Goal: Task Accomplishment & Management: Use online tool/utility

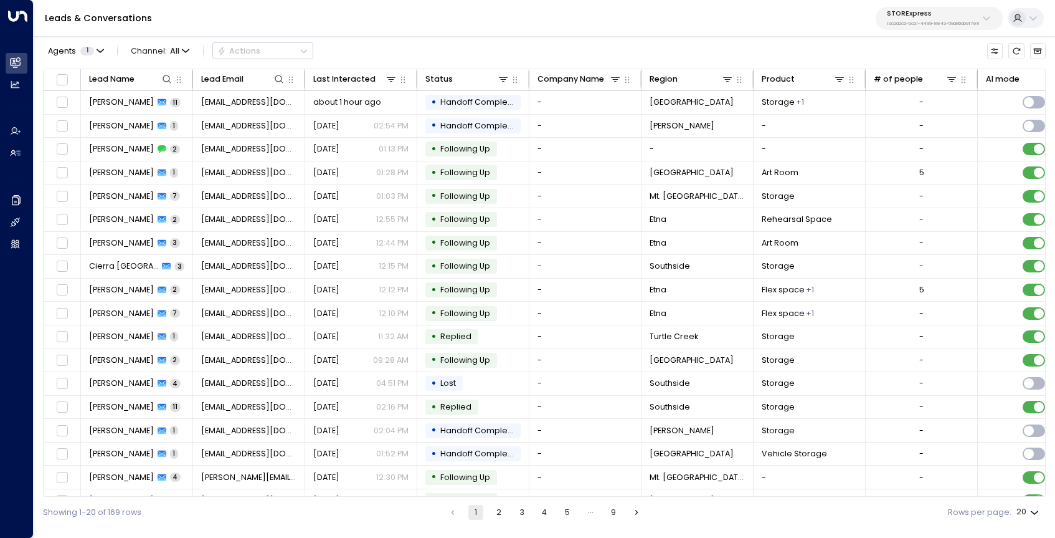
click at [926, 27] on button "STORExpress 1acad2cd-bca1-4499-8e43-59a86ab9f7e8" at bounding box center [939, 18] width 127 height 23
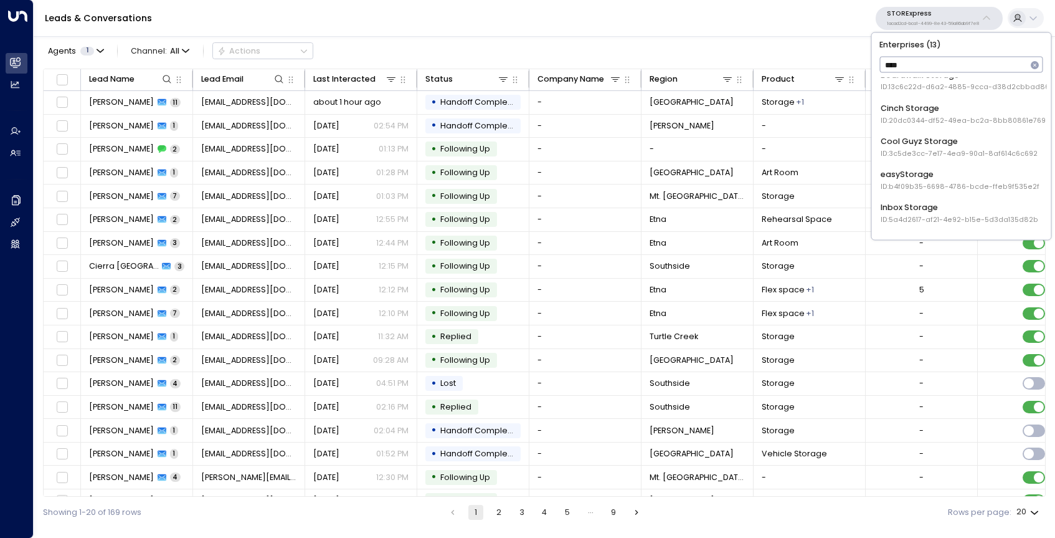
scroll to position [62, 0]
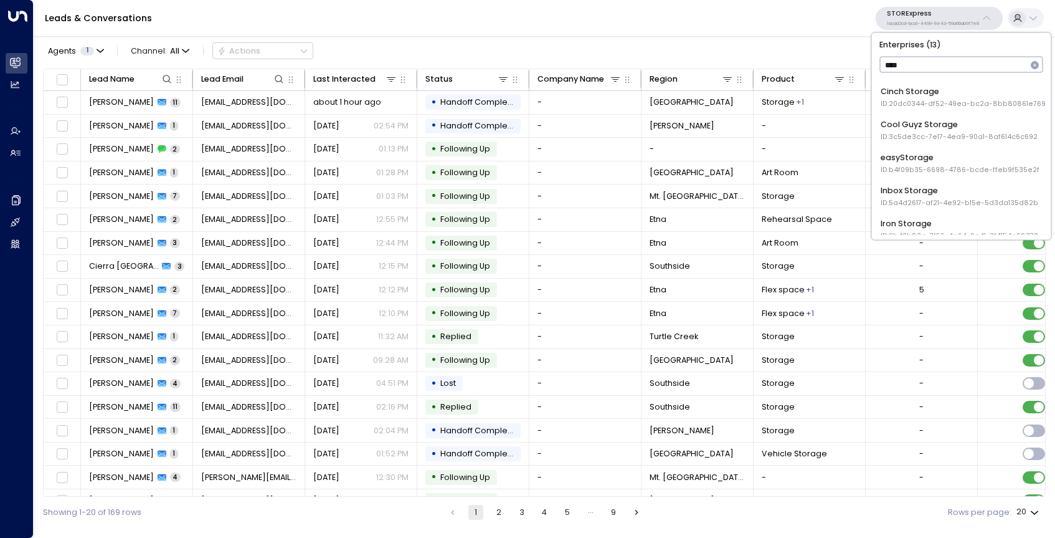
type input "****"
click at [906, 166] on span "ID: b4f09b35-6698-4786-bcde-ffeb9f535e2f" at bounding box center [960, 169] width 159 height 10
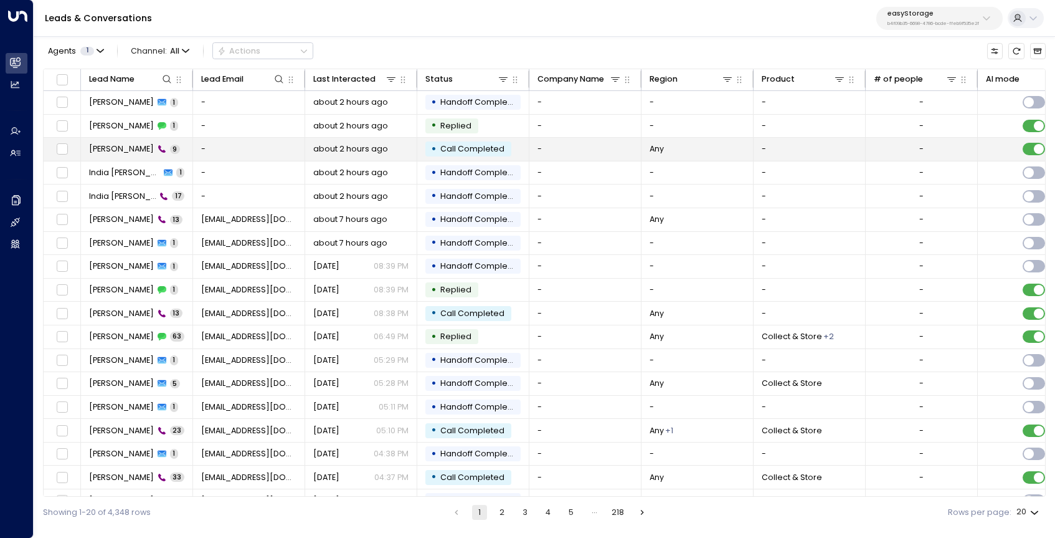
click at [114, 147] on span "[PERSON_NAME]" at bounding box center [121, 148] width 65 height 11
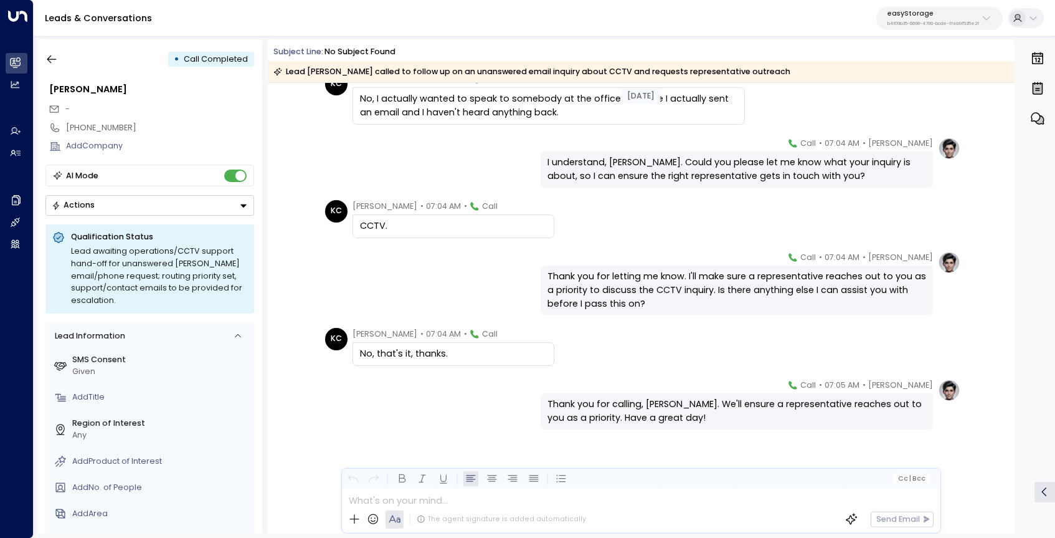
scroll to position [232, 0]
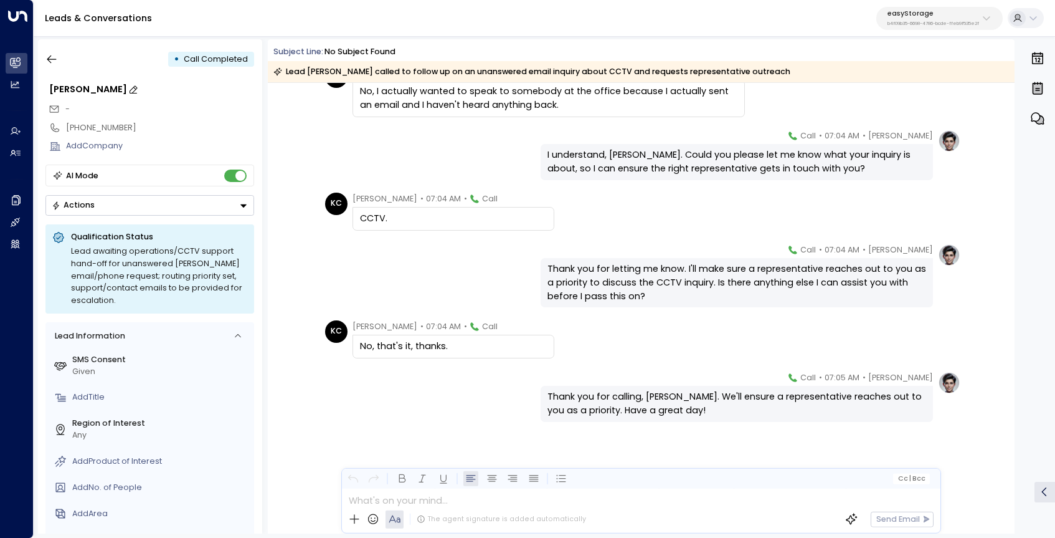
click at [85, 90] on div "[PERSON_NAME]" at bounding box center [151, 90] width 205 height 14
click at [46, 57] on icon "button" at bounding box center [51, 59] width 12 height 12
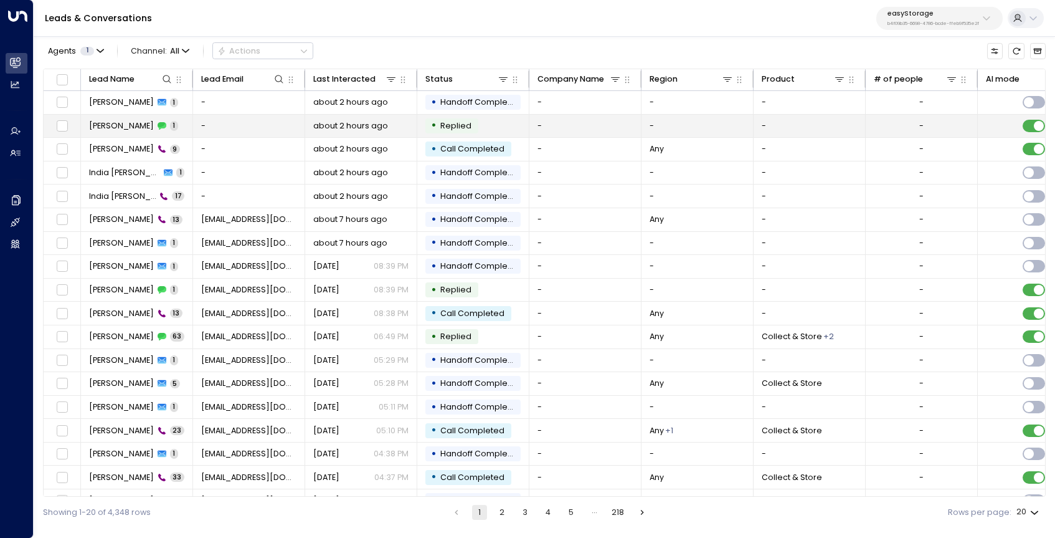
click at [120, 128] on span "[PERSON_NAME]" at bounding box center [121, 125] width 65 height 11
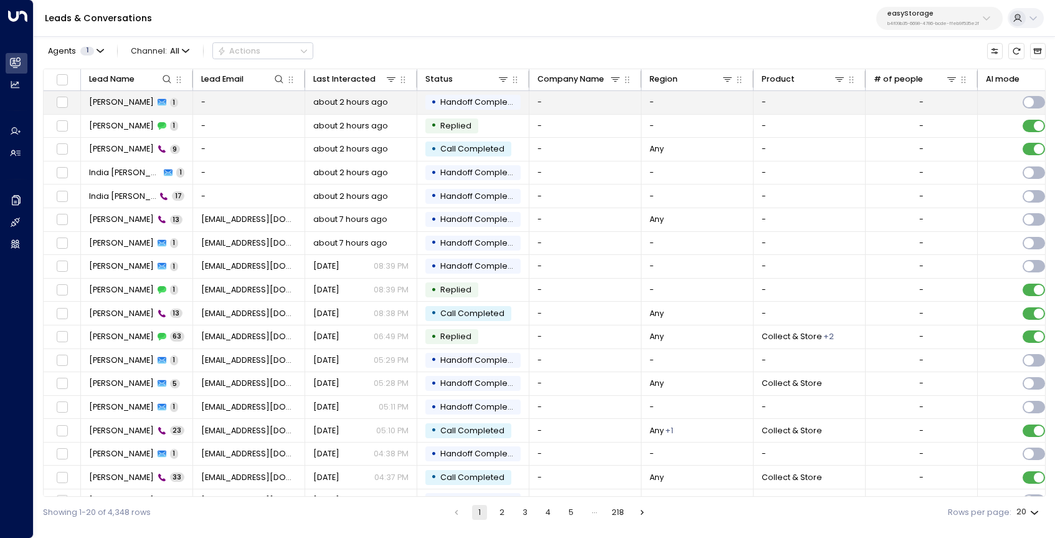
click at [98, 100] on span "[PERSON_NAME]" at bounding box center [121, 102] width 65 height 11
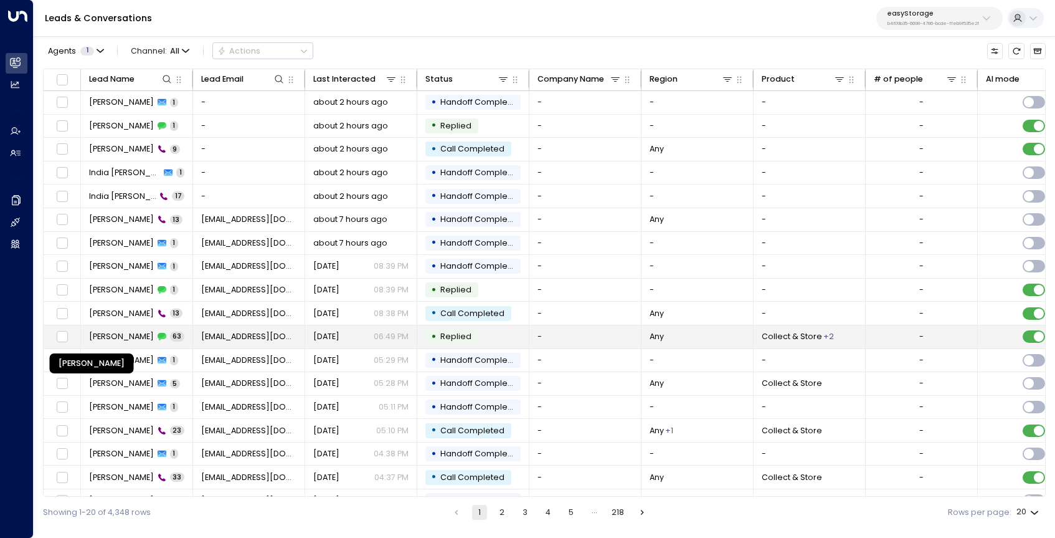
click at [113, 334] on span "[PERSON_NAME]" at bounding box center [121, 336] width 65 height 11
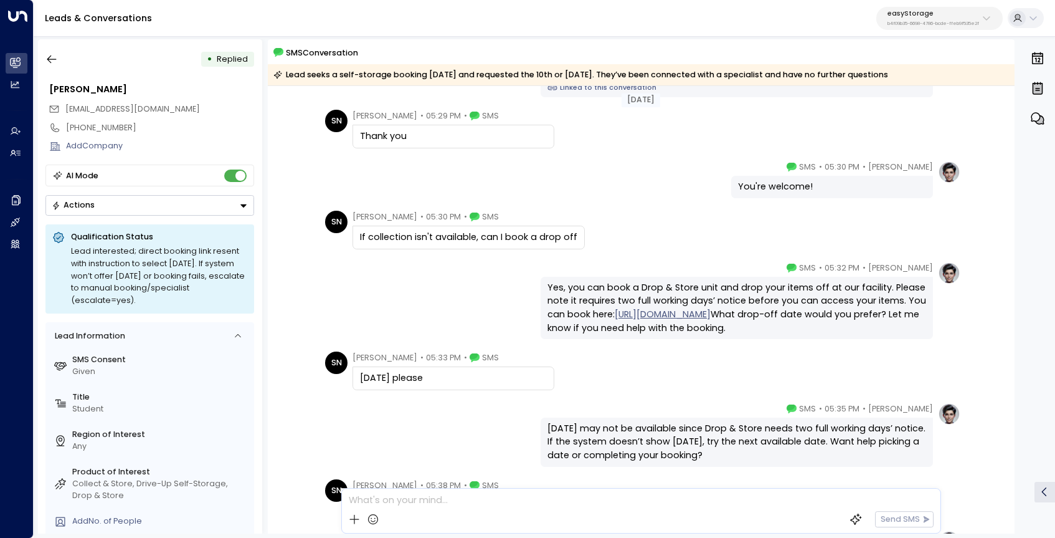
scroll to position [3933, 0]
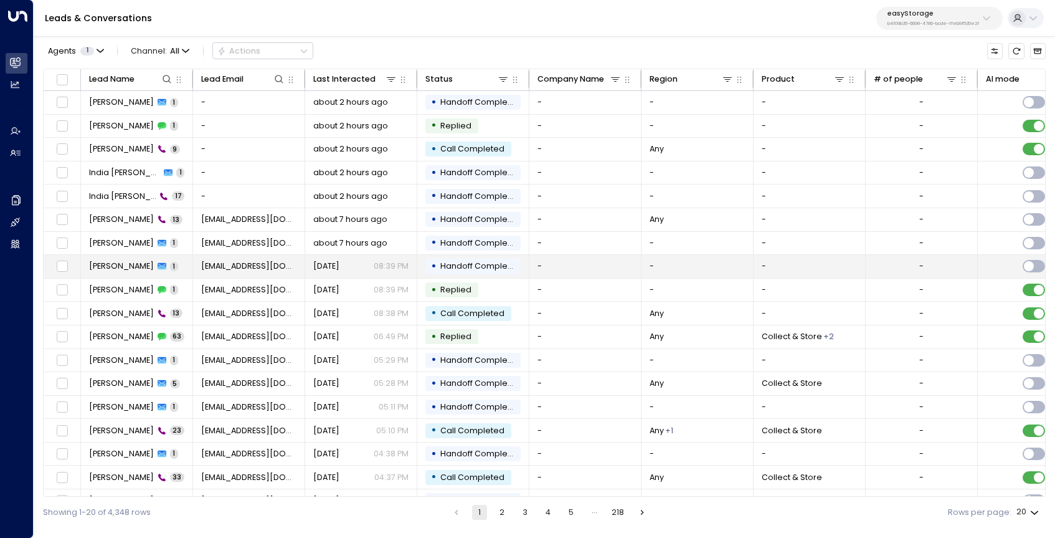
scroll to position [66, 0]
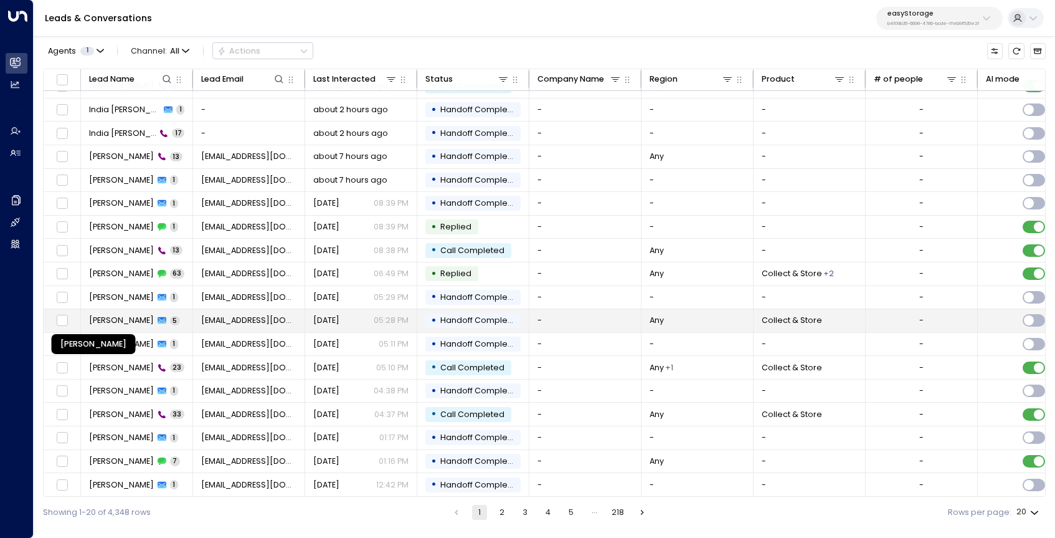
click at [133, 315] on span "[PERSON_NAME]" at bounding box center [121, 320] width 65 height 11
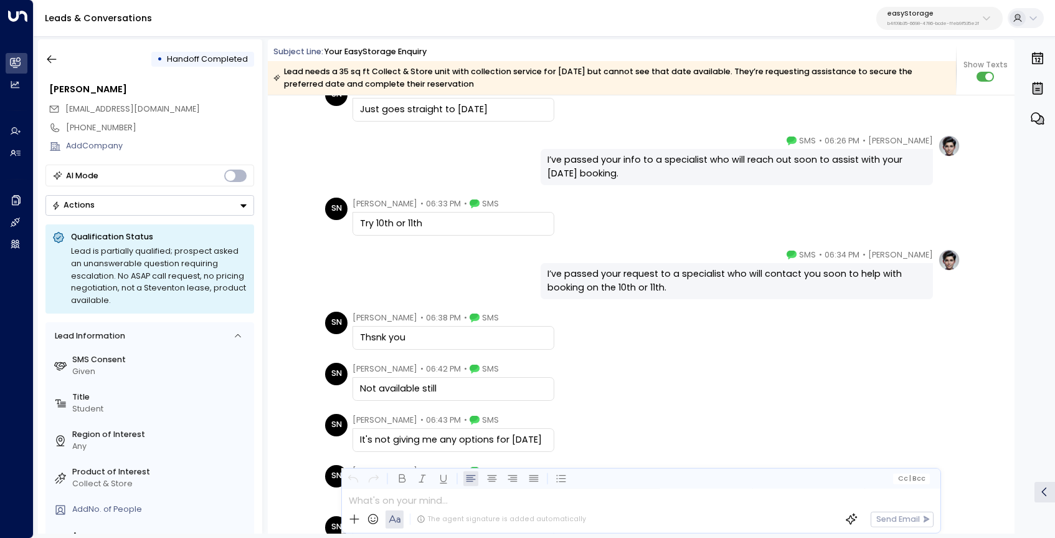
scroll to position [16335, 0]
click at [59, 59] on button "button" at bounding box center [51, 59] width 22 height 22
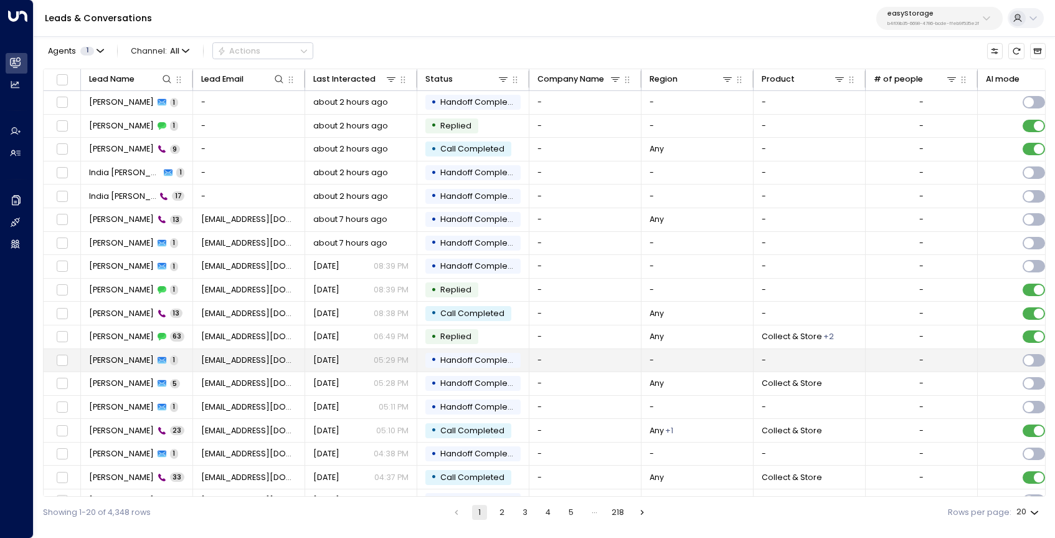
click at [186, 365] on td "[PERSON_NAME] 1" at bounding box center [137, 360] width 112 height 23
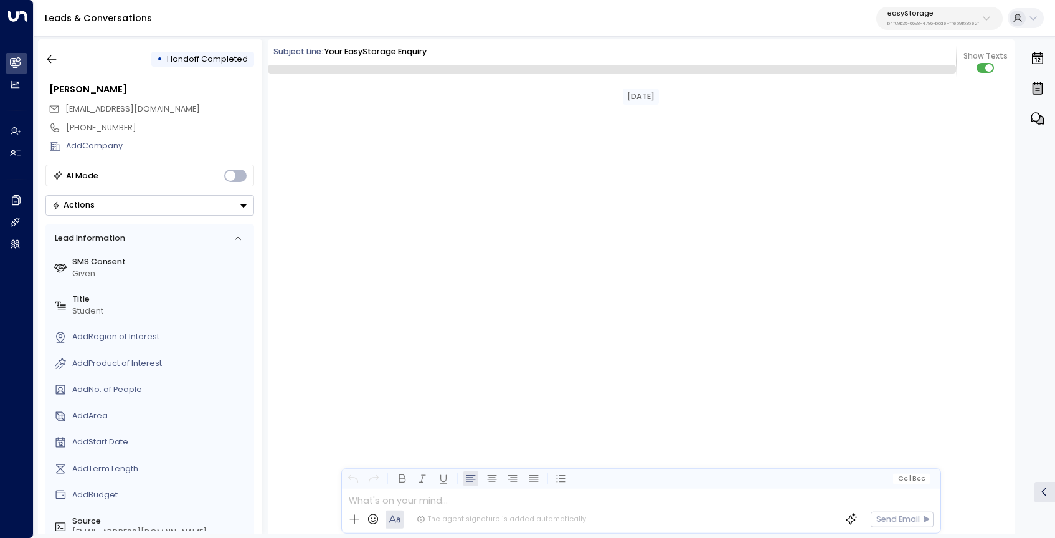
scroll to position [17790, 0]
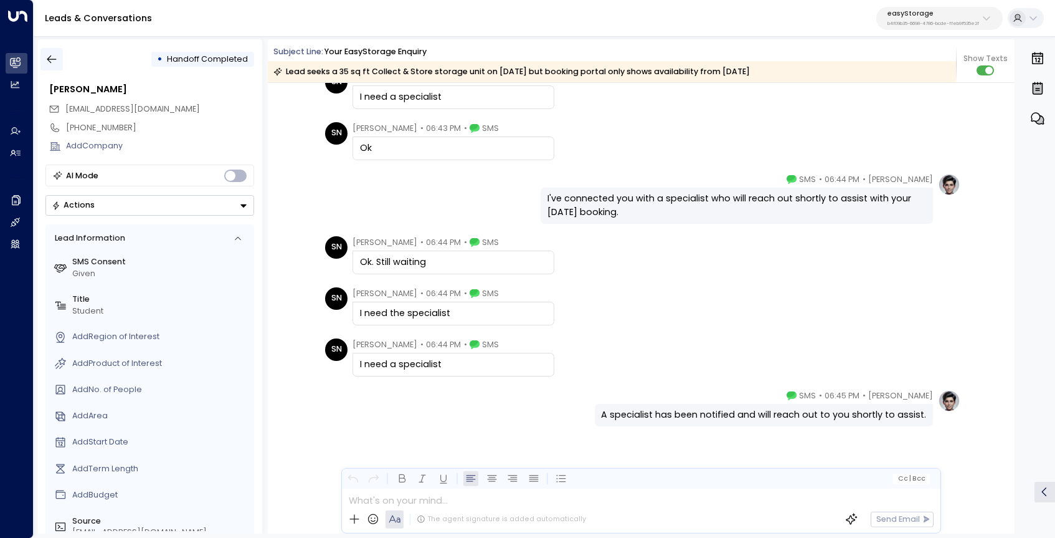
click at [49, 65] on button "button" at bounding box center [51, 59] width 22 height 22
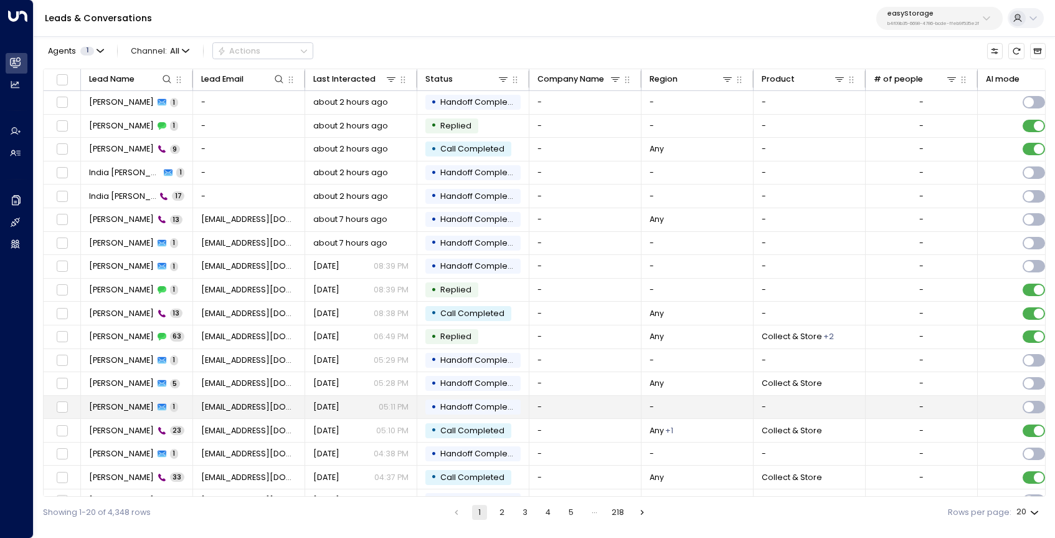
scroll to position [66, 0]
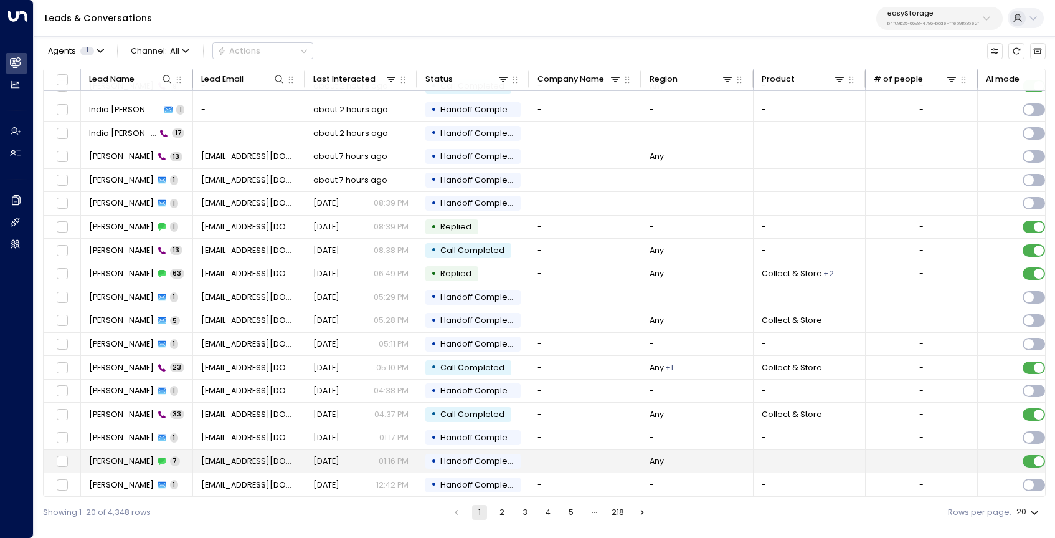
click at [187, 457] on td "[PERSON_NAME] 7" at bounding box center [137, 461] width 112 height 23
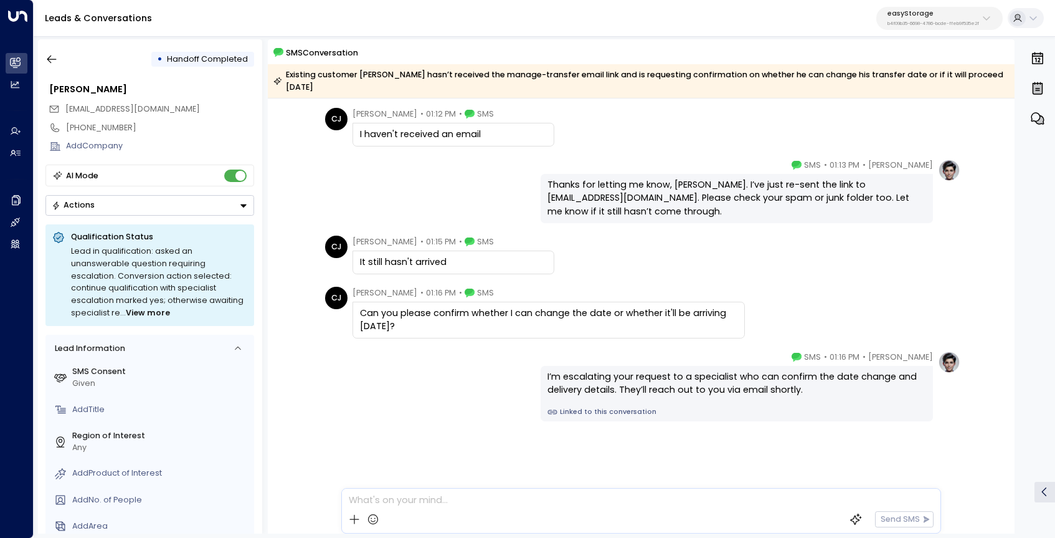
scroll to position [300, 0]
click at [49, 59] on icon "button" at bounding box center [51, 59] width 12 height 12
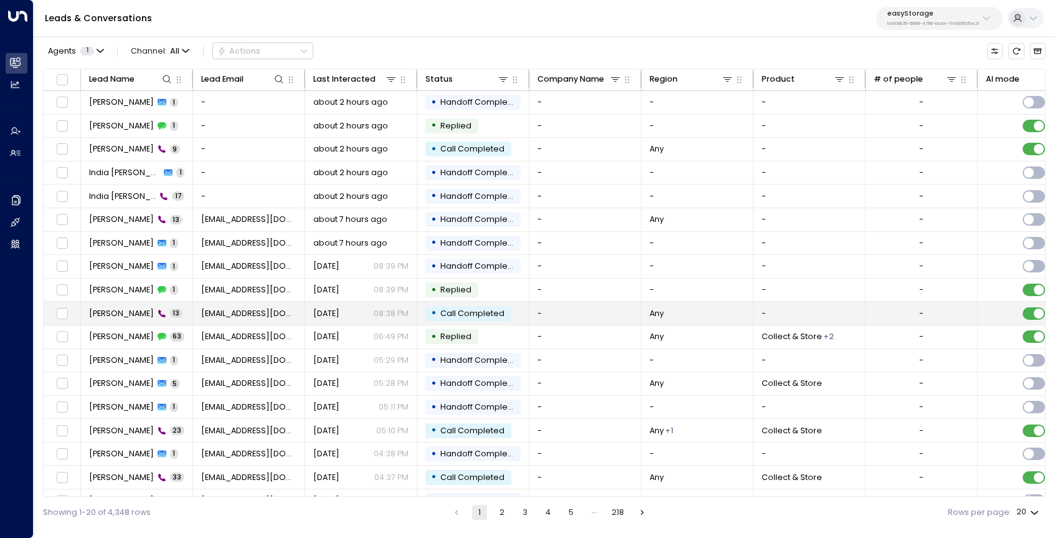
click at [92, 315] on span "[PERSON_NAME]" at bounding box center [121, 313] width 65 height 11
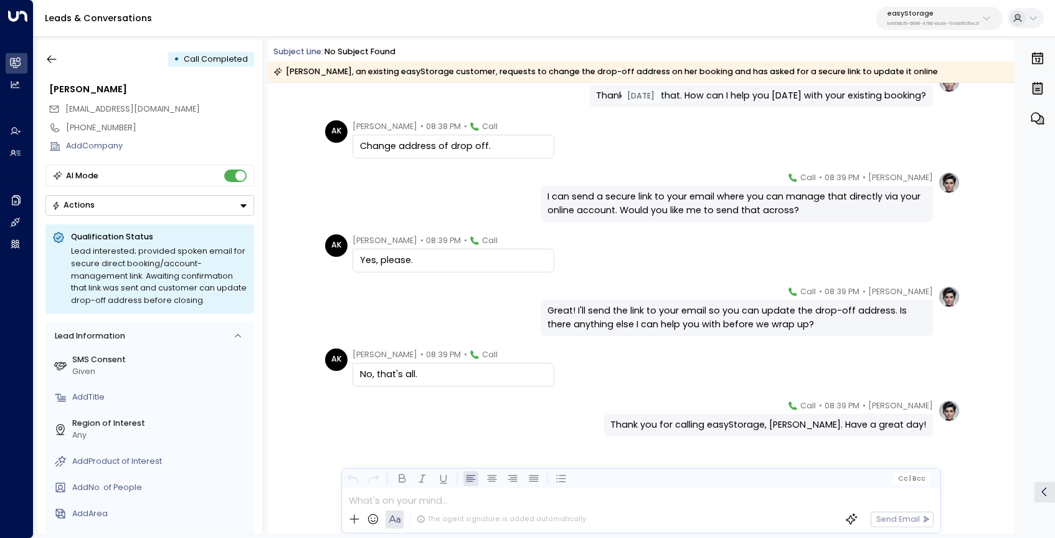
scroll to position [407, 0]
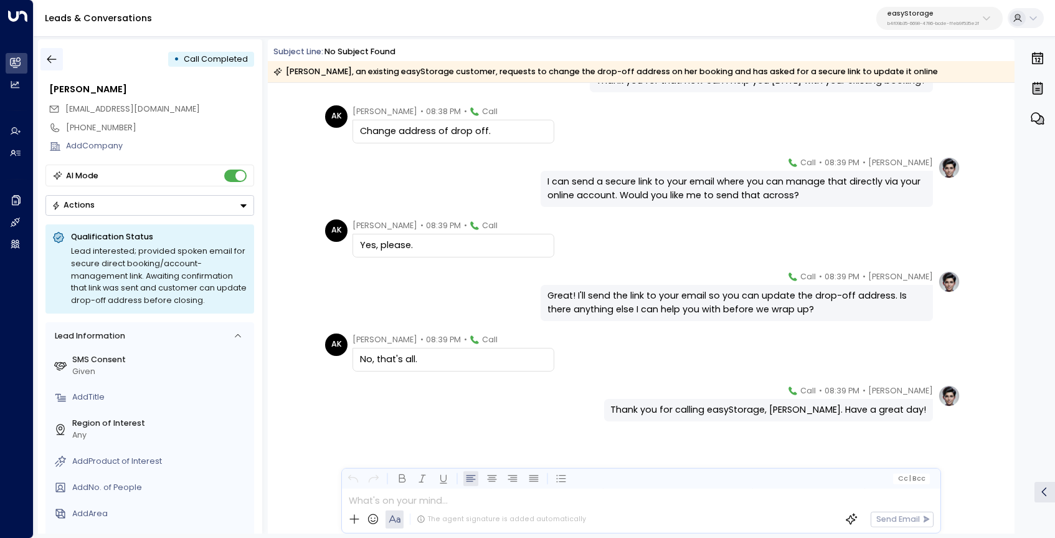
click at [59, 60] on button "button" at bounding box center [51, 59] width 22 height 22
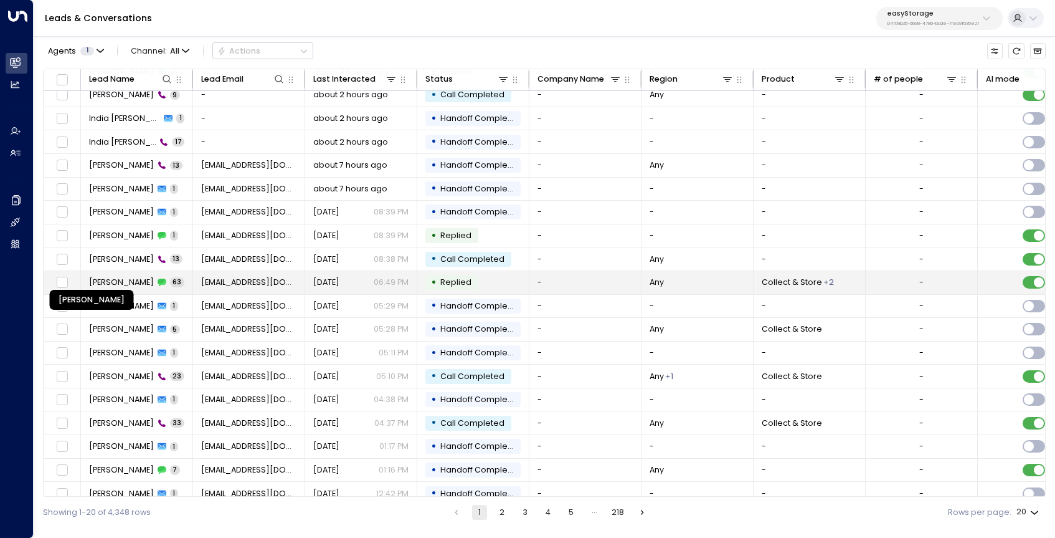
scroll to position [66, 0]
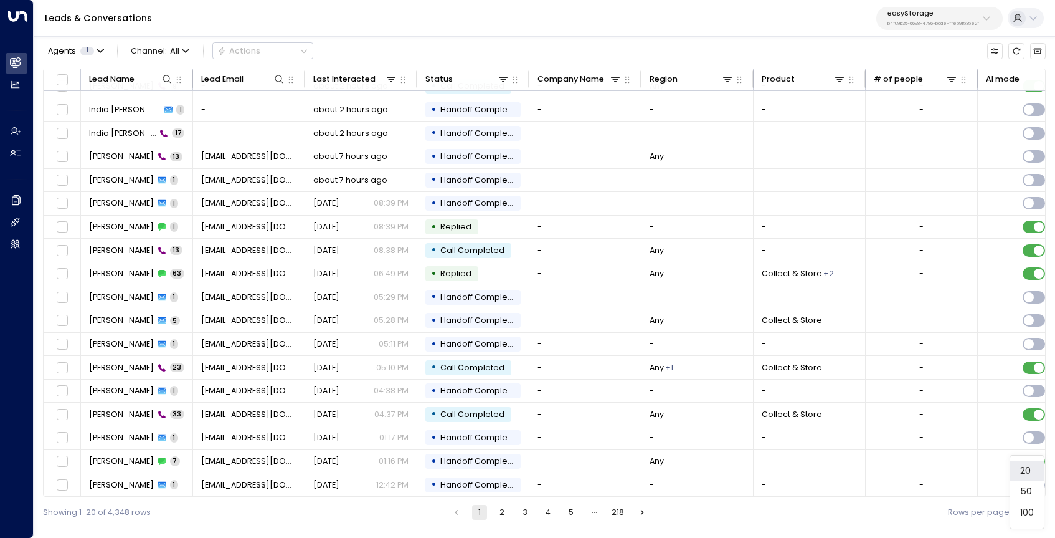
click at [1041, 510] on body "Overview Leads & Conversations Leads & Conversations Analytics Analytics Agents…" at bounding box center [527, 264] width 1055 height 528
click at [1037, 514] on li "100" at bounding box center [1027, 512] width 34 height 21
type input "***"
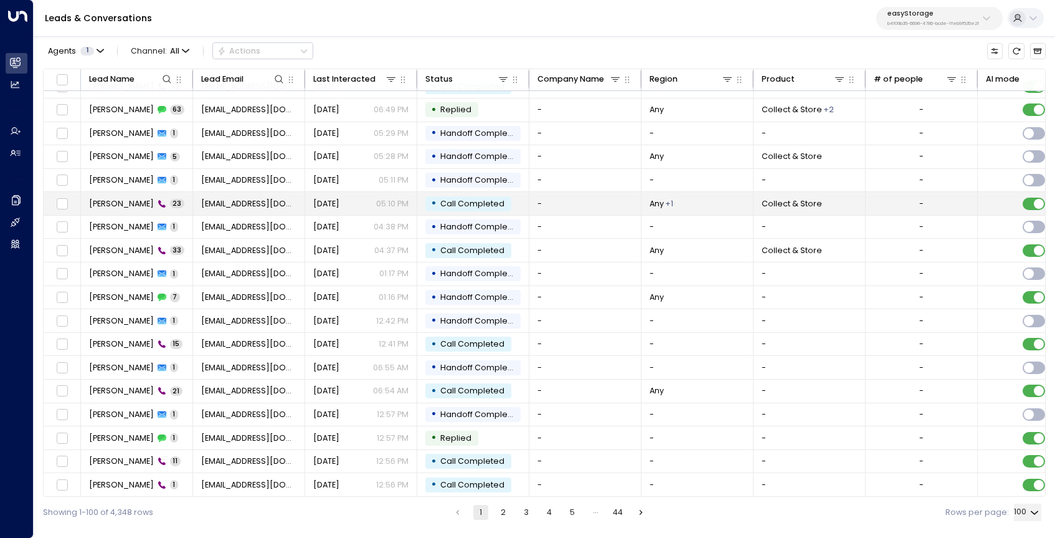
scroll to position [377, 0]
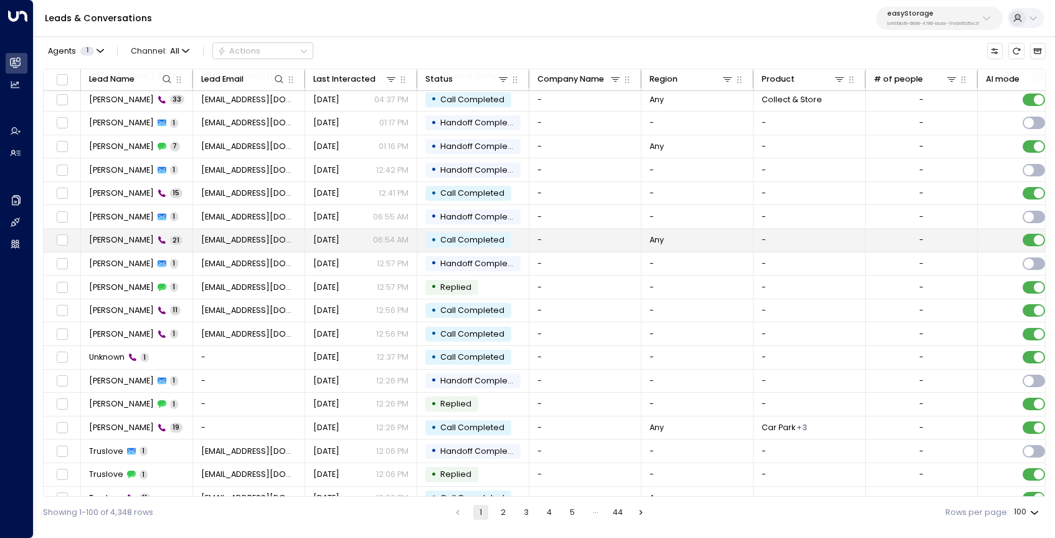
click at [115, 241] on span "[PERSON_NAME]" at bounding box center [121, 239] width 65 height 11
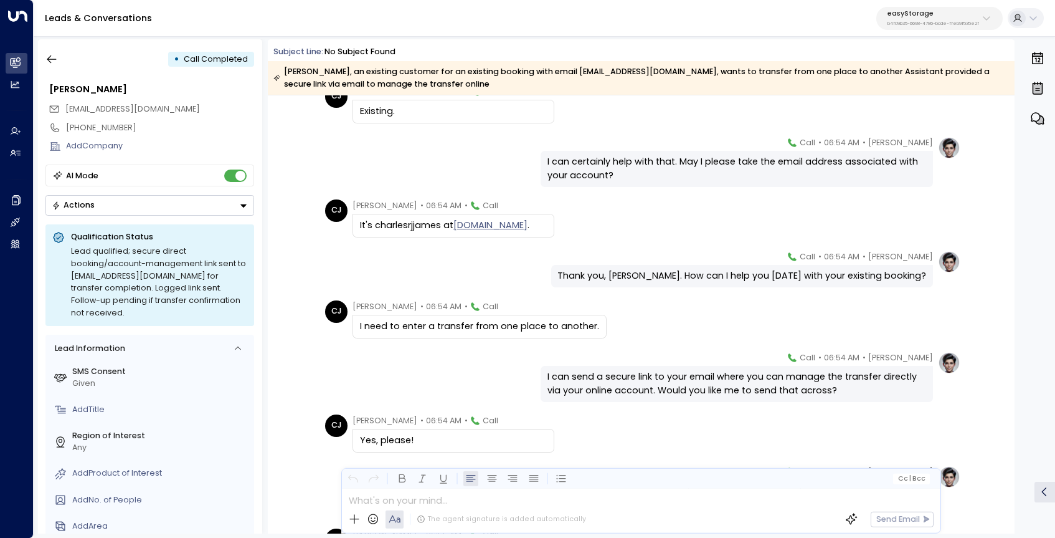
scroll to position [365, 0]
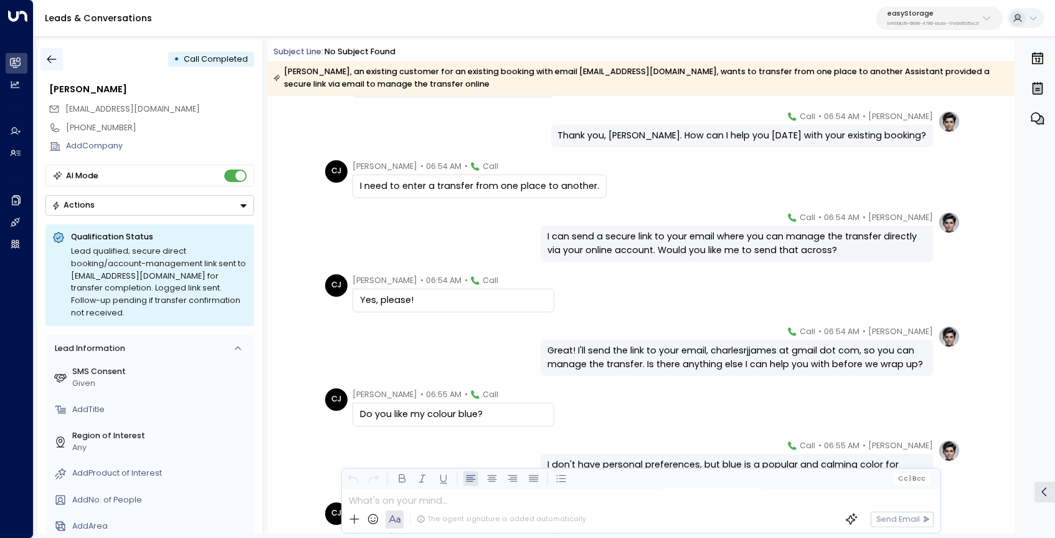
click at [50, 61] on icon "button" at bounding box center [51, 59] width 12 height 12
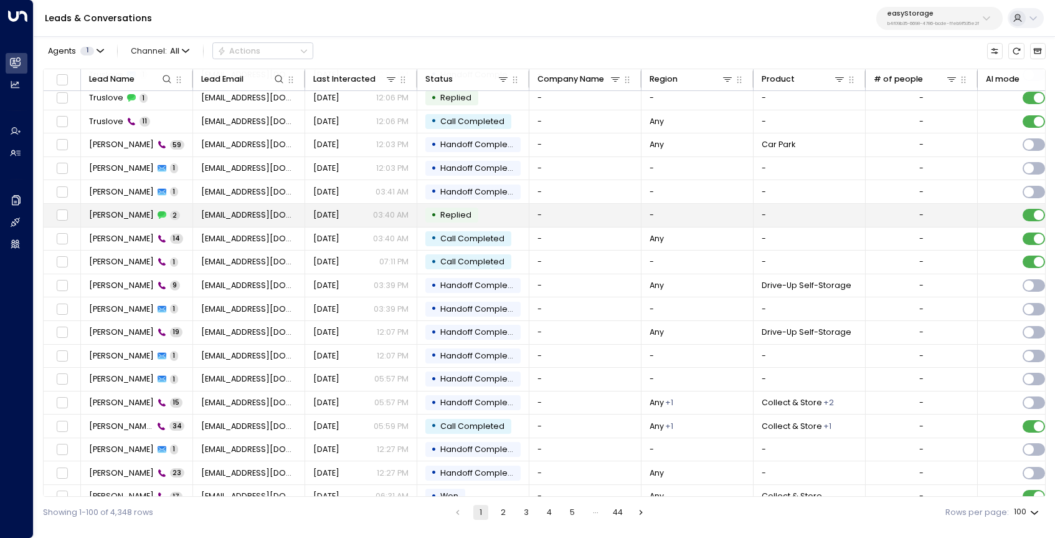
scroll to position [892, 0]
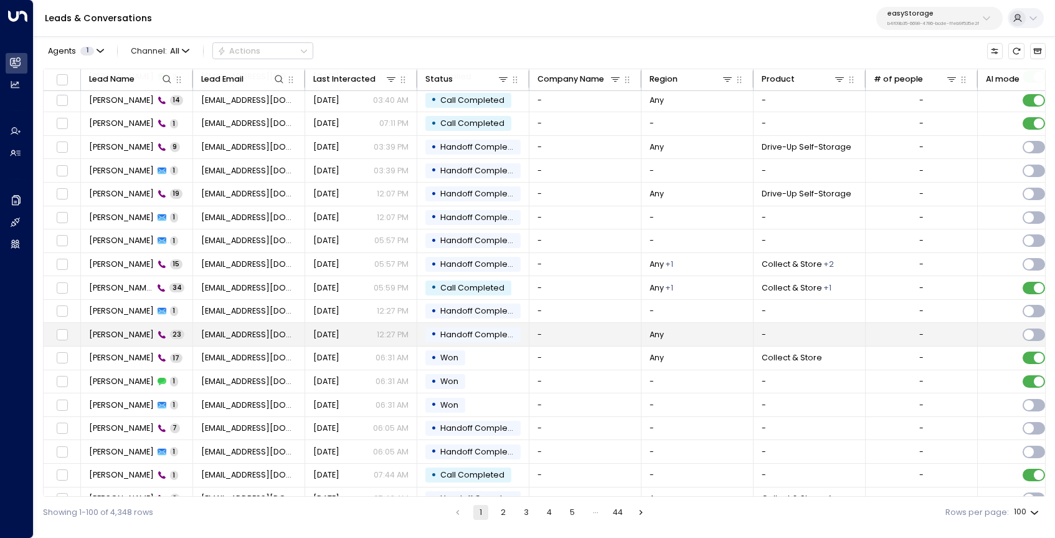
click at [123, 333] on span "[PERSON_NAME]" at bounding box center [121, 334] width 65 height 11
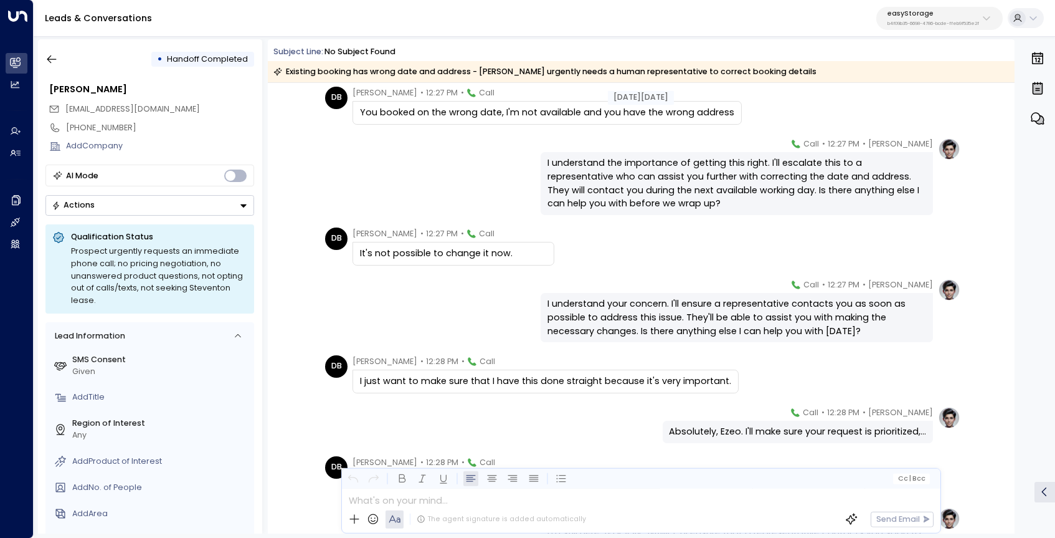
scroll to position [233, 0]
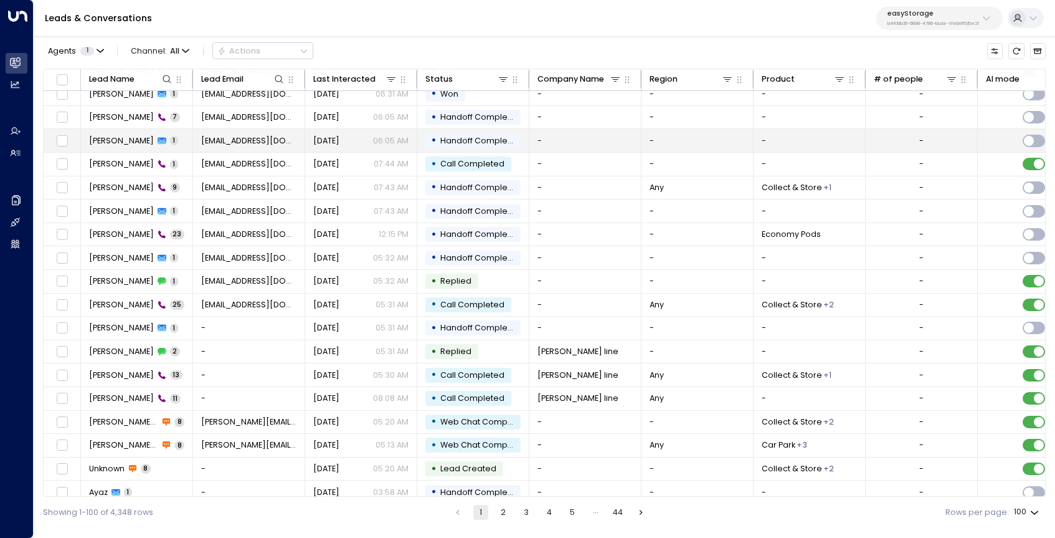
scroll to position [1212, 0]
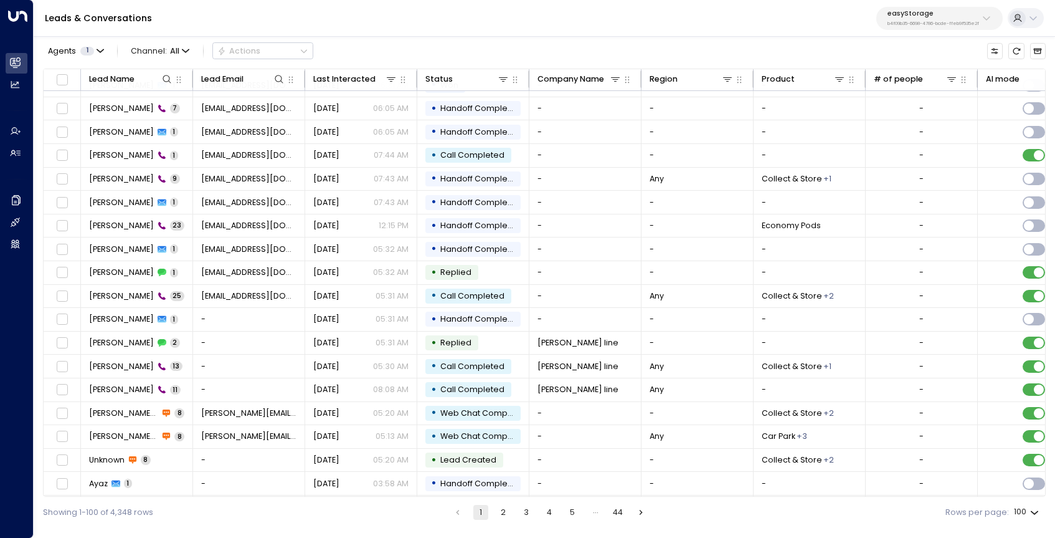
click at [936, 21] on p "b4f09b35-6698-4786-bcde-ffeb9f535e2f" at bounding box center [934, 23] width 92 height 5
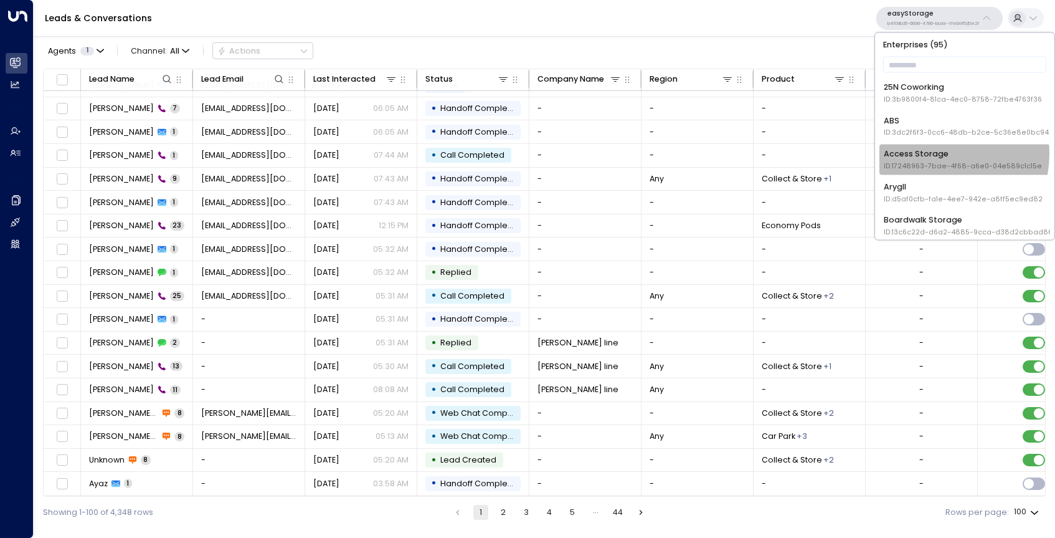
click at [937, 154] on div "Access Storage ID: 17248963-7bae-4f68-a6e0-04e589c1c15e" at bounding box center [963, 159] width 158 height 23
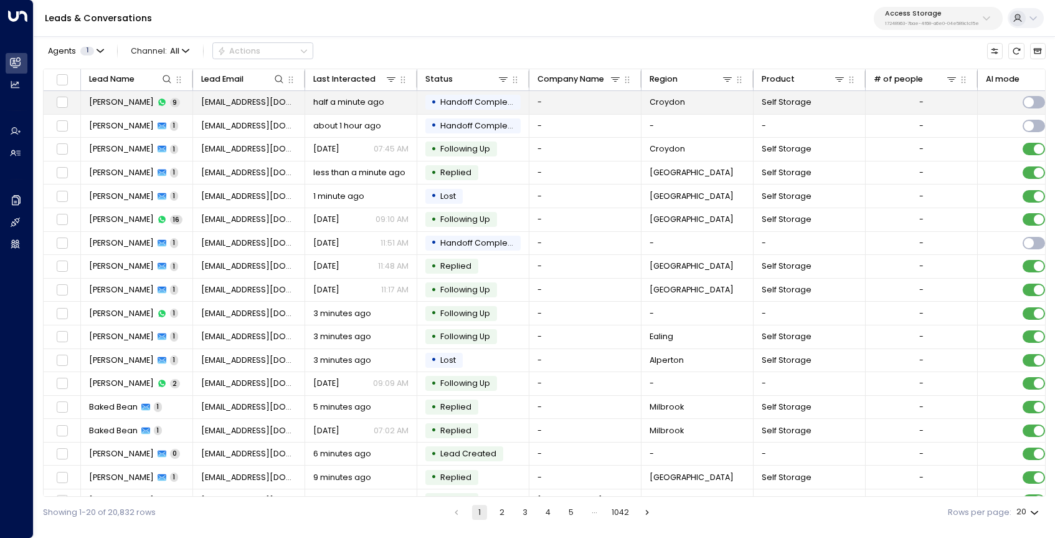
click at [117, 102] on span "[PERSON_NAME]" at bounding box center [121, 102] width 65 height 11
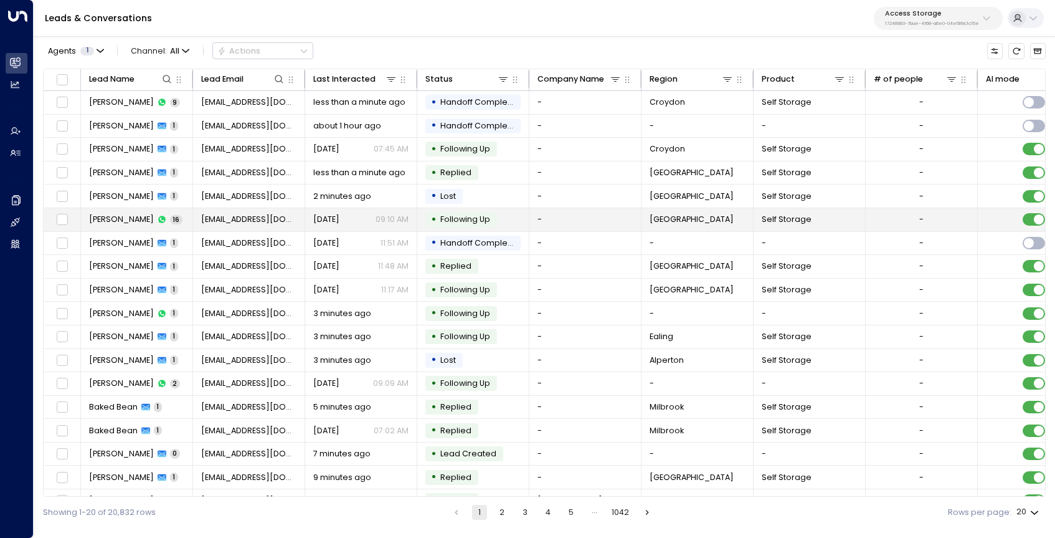
click at [123, 217] on span "[PERSON_NAME]" at bounding box center [121, 219] width 65 height 11
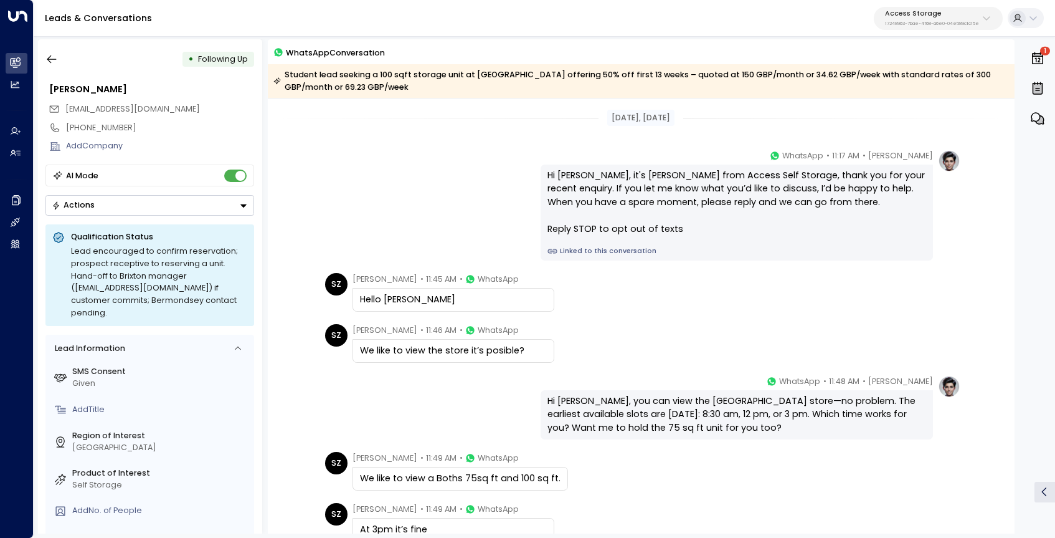
click at [357, 228] on div "[PERSON_NAME] • 11:17 AM • WhatsApp Hi [PERSON_NAME], it's [PERSON_NAME] from A…" at bounding box center [640, 204] width 639 height 111
click at [491, 161] on div "[PERSON_NAME] • 11:17 AM • WhatsApp Hi [PERSON_NAME], it's [PERSON_NAME] from A…" at bounding box center [640, 204] width 639 height 111
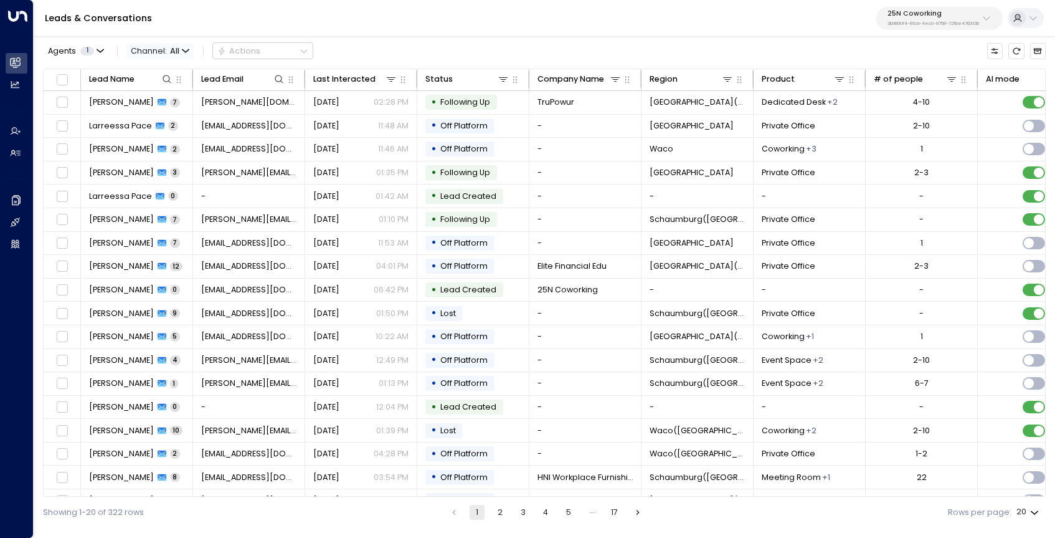
click at [166, 50] on span "Channel: All" at bounding box center [159, 51] width 67 height 16
click at [173, 100] on p "SMS" at bounding box center [166, 97] width 52 height 12
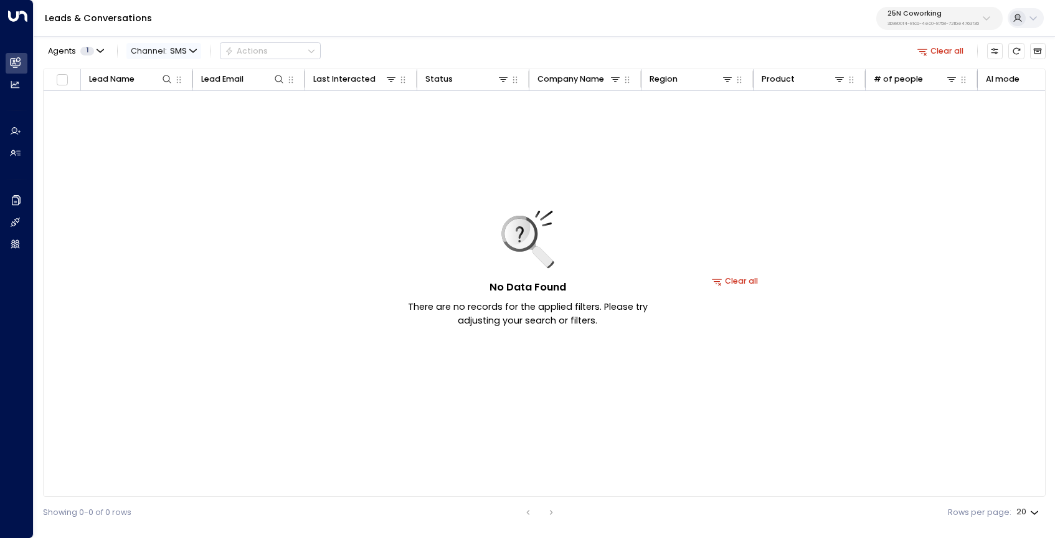
click at [187, 55] on span "Channel: SMS" at bounding box center [163, 51] width 75 height 16
click at [175, 72] on p "All" at bounding box center [155, 68] width 39 height 7
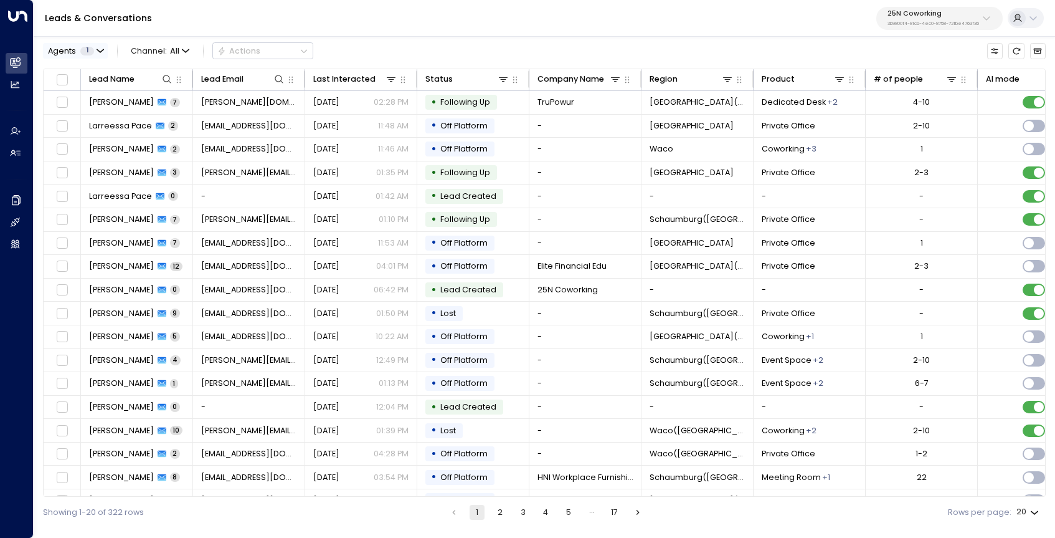
click at [100, 50] on icon "button" at bounding box center [100, 50] width 7 height 7
click at [100, 50] on div at bounding box center [527, 269] width 1055 height 538
click at [100, 50] on icon "button" at bounding box center [100, 50] width 7 height 7
click at [97, 29] on div at bounding box center [527, 269] width 1055 height 538
click at [972, 11] on p "25N Coworking" at bounding box center [934, 13] width 92 height 7
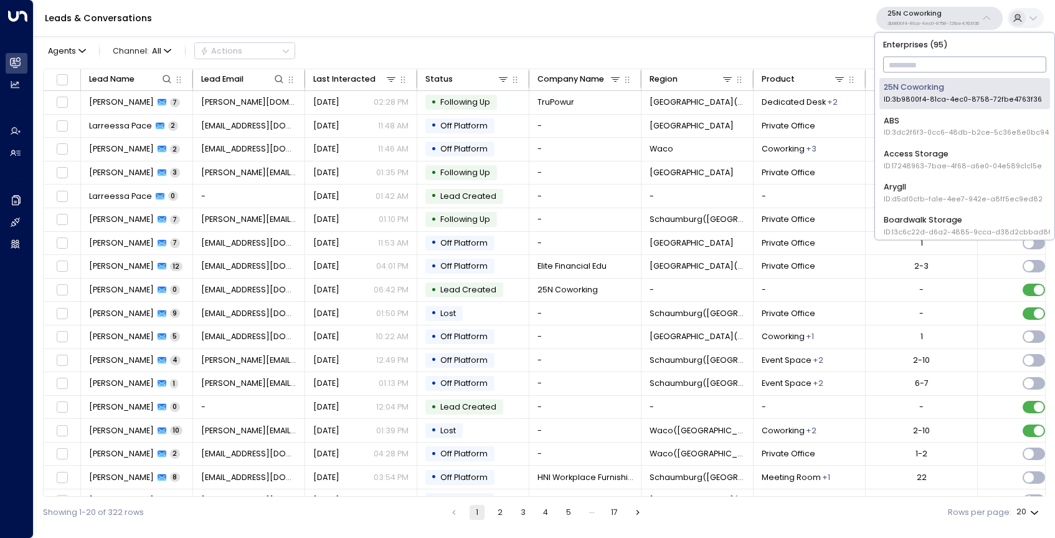
scroll to position [90, 0]
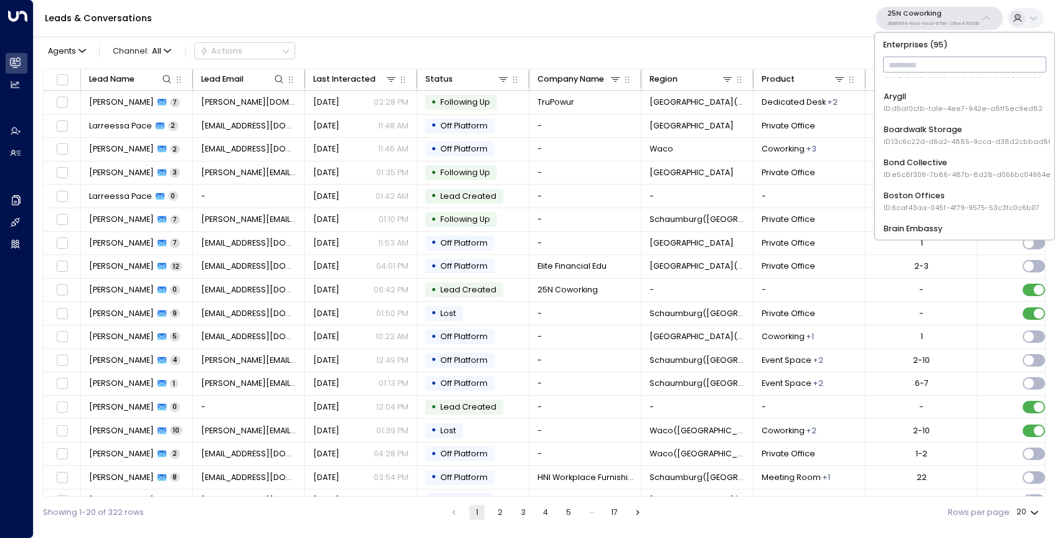
click at [951, 136] on span "ID: 13c6c22d-d6a2-4885-9cca-d38d2cbbad86" at bounding box center [968, 141] width 169 height 10
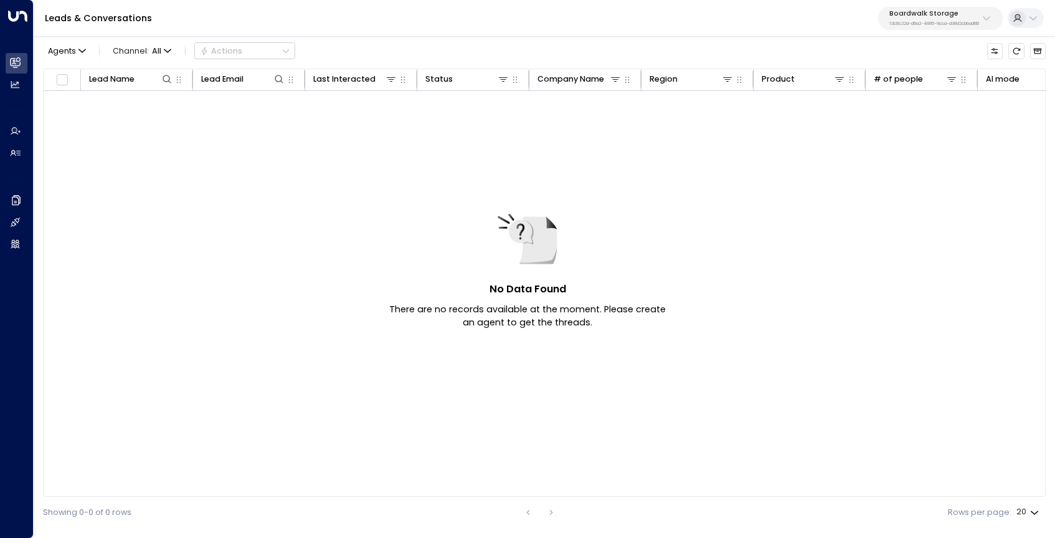
click at [939, 18] on div "Boardwalk Storage 13c6c22d-d6a2-4885-9cca-d38d2cbbad86" at bounding box center [934, 18] width 90 height 16
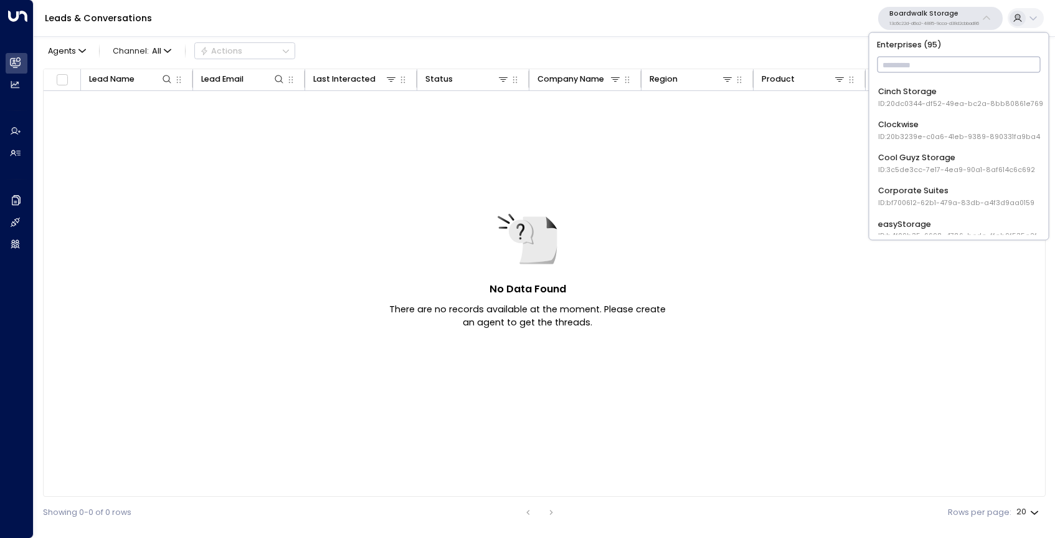
scroll to position [324, 0]
click at [915, 93] on div "Cinch Storage ID: 20dc0344-df52-49ea-bc2a-8bb80861e769" at bounding box center [960, 99] width 165 height 23
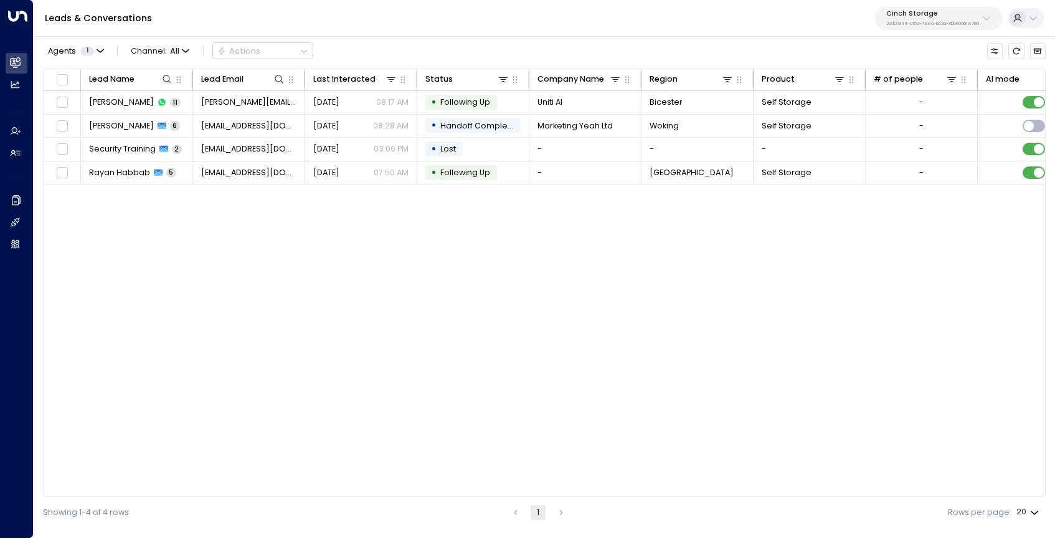
click at [932, 22] on p "20dc0344-df52-49ea-bc2a-8bb80861e769" at bounding box center [932, 23] width 93 height 5
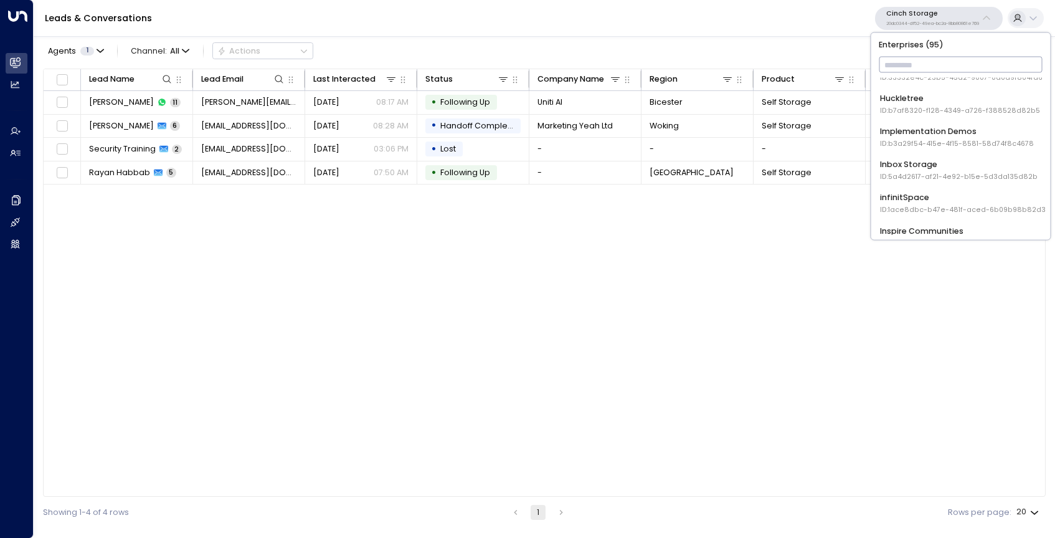
scroll to position [780, 0]
click at [922, 104] on div "Inbox Storage ID: 5a4d2617-af21-4e92-b15e-5d3da135d82b" at bounding box center [959, 106] width 158 height 23
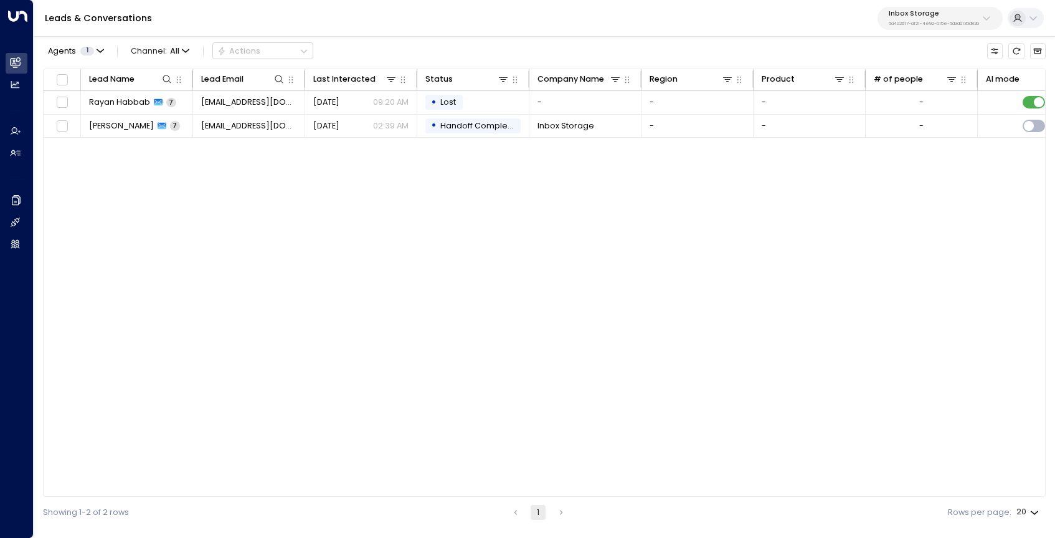
click at [951, 17] on div "Inbox Storage 5a4d2617-af21-4e92-b15e-5d3da135d82b" at bounding box center [934, 18] width 90 height 16
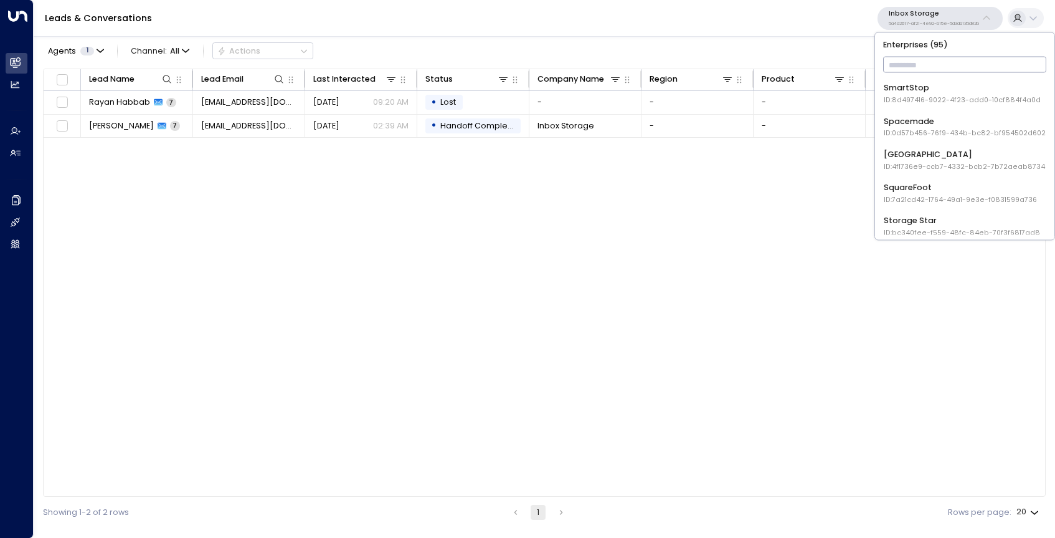
scroll to position [2107, 0]
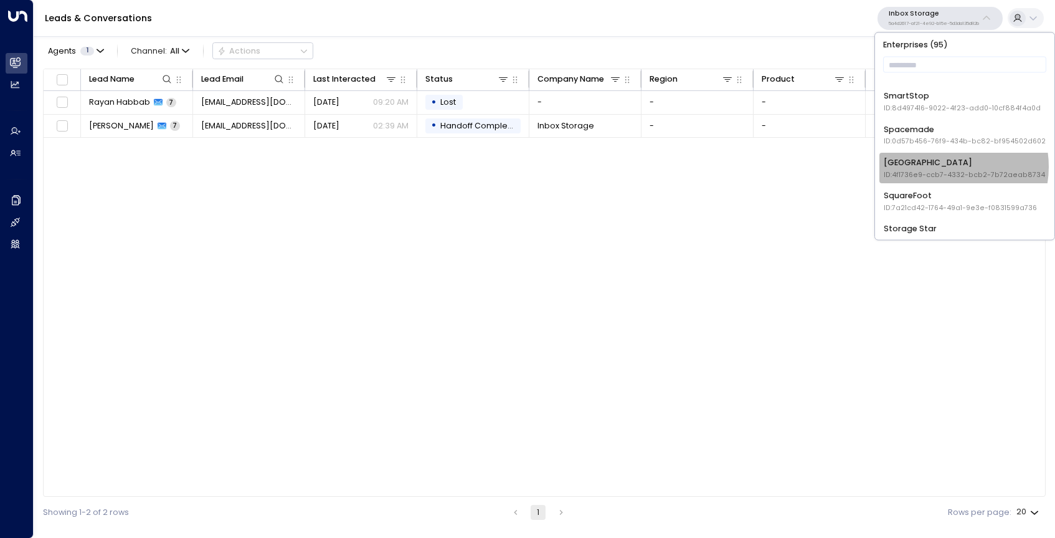
click at [948, 168] on div "Space Station ID: 4f1736e9-ccb7-4332-bcb2-7b72aeab8734" at bounding box center [964, 167] width 161 height 23
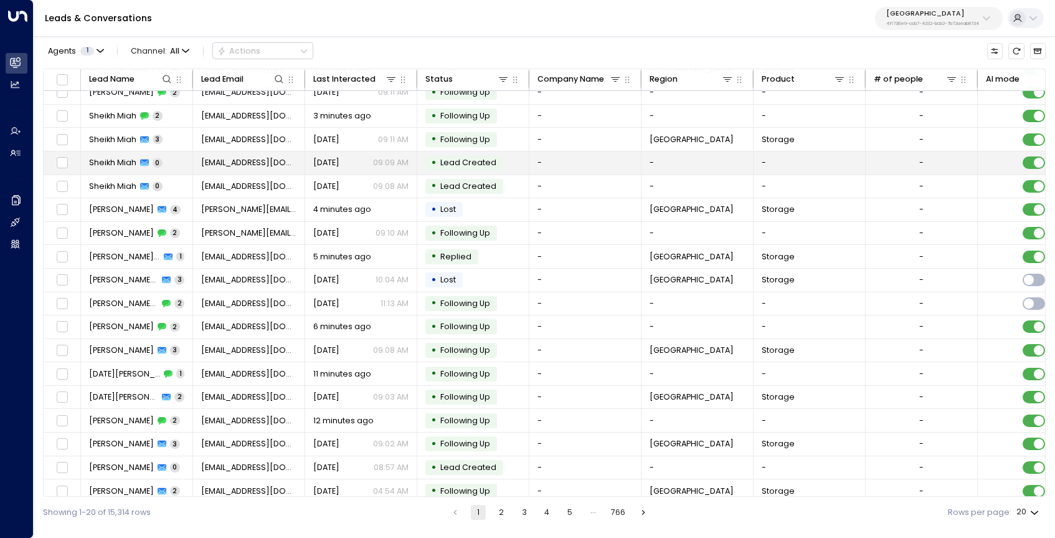
scroll to position [66, 0]
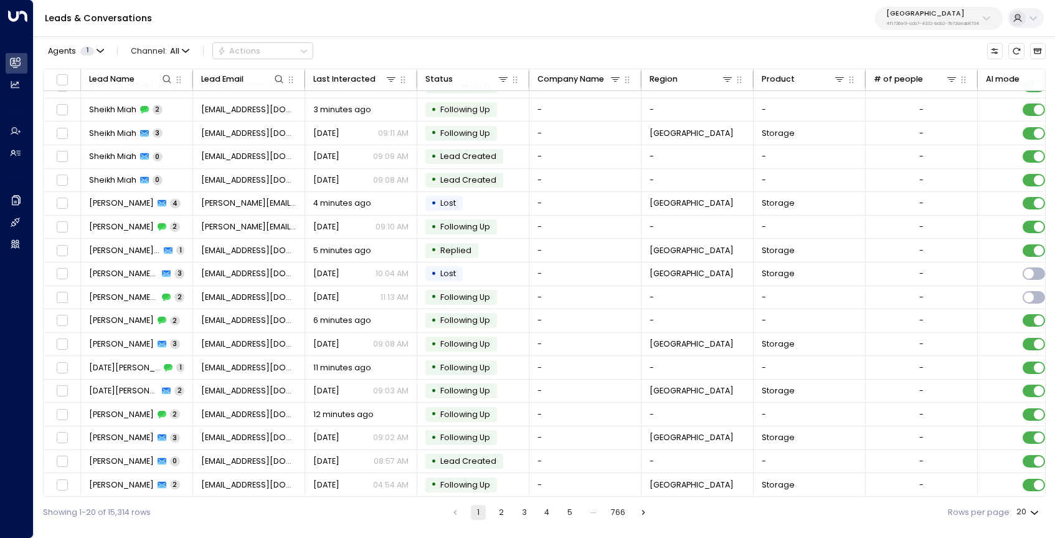
click at [1031, 512] on body "Overview Leads & Conversations Leads & Conversations Analytics Analytics Agents…" at bounding box center [527, 264] width 1055 height 528
click at [1023, 515] on li "100" at bounding box center [1027, 512] width 34 height 21
type input "***"
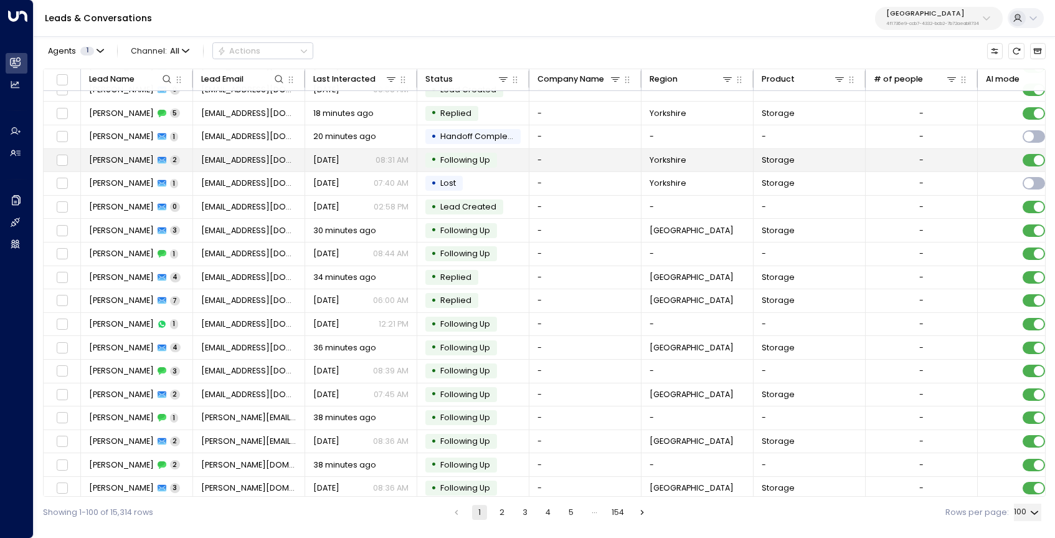
scroll to position [604, 0]
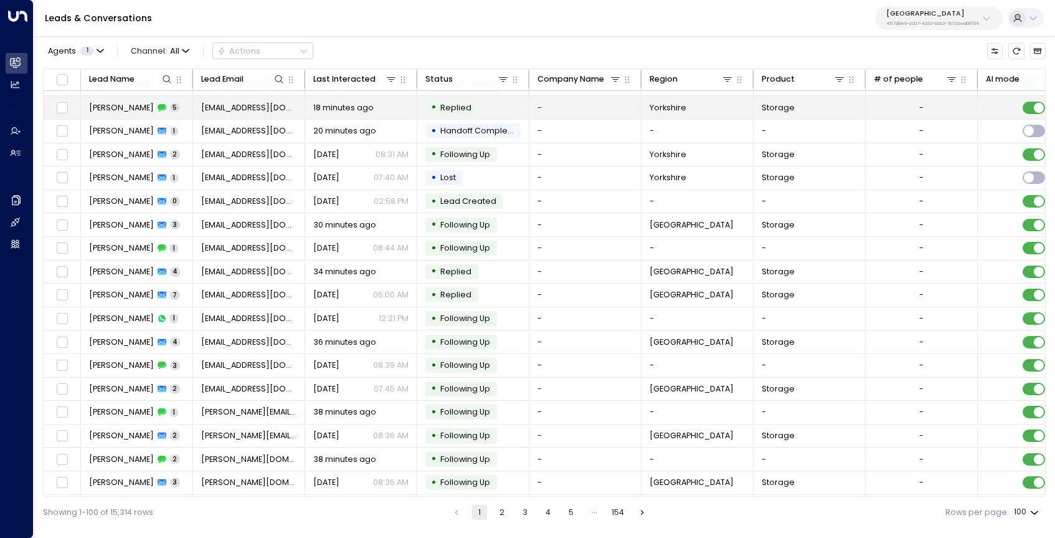
click at [118, 112] on span "Susie Spencer" at bounding box center [121, 107] width 65 height 11
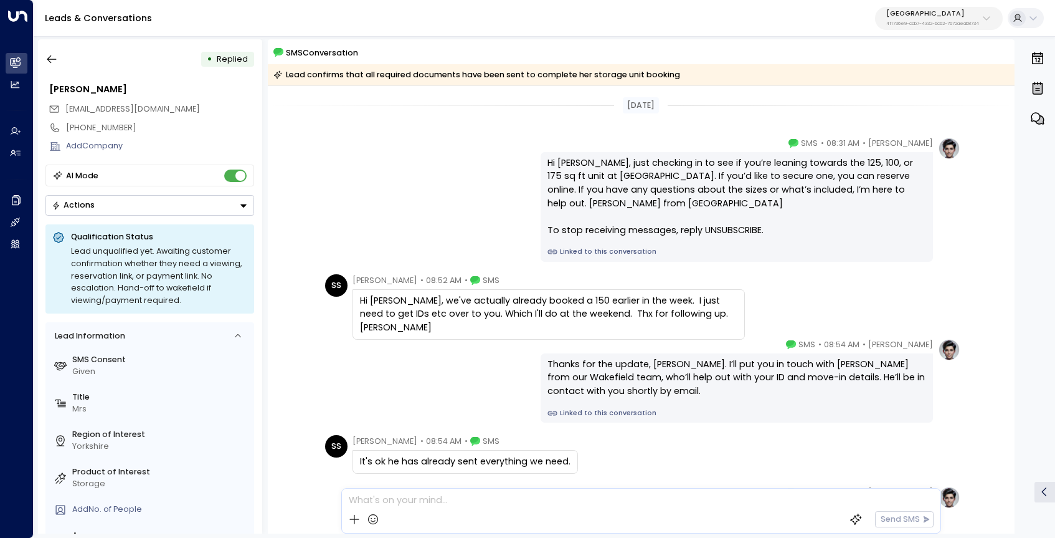
scroll to position [129, 0]
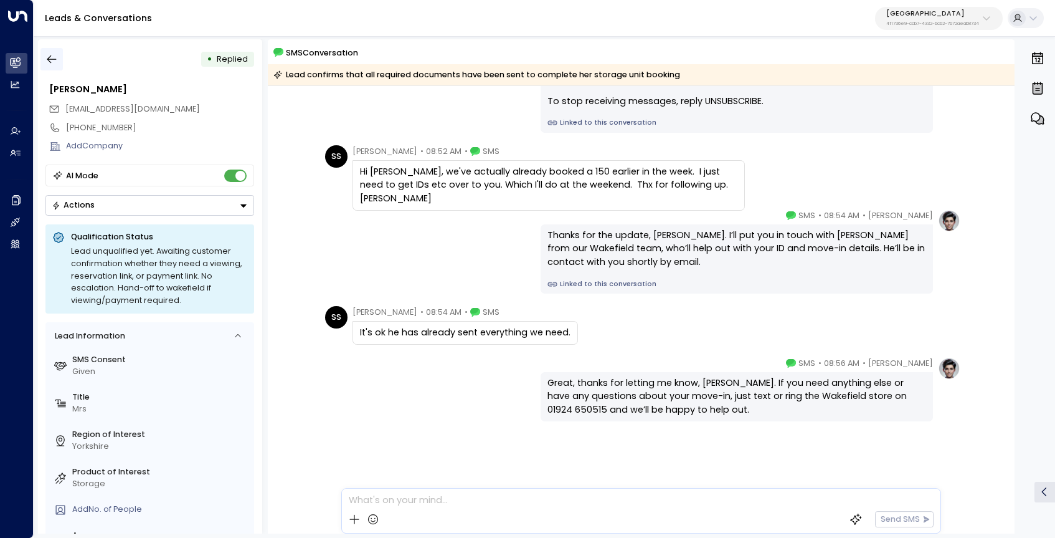
click at [49, 61] on icon "button" at bounding box center [51, 59] width 9 height 8
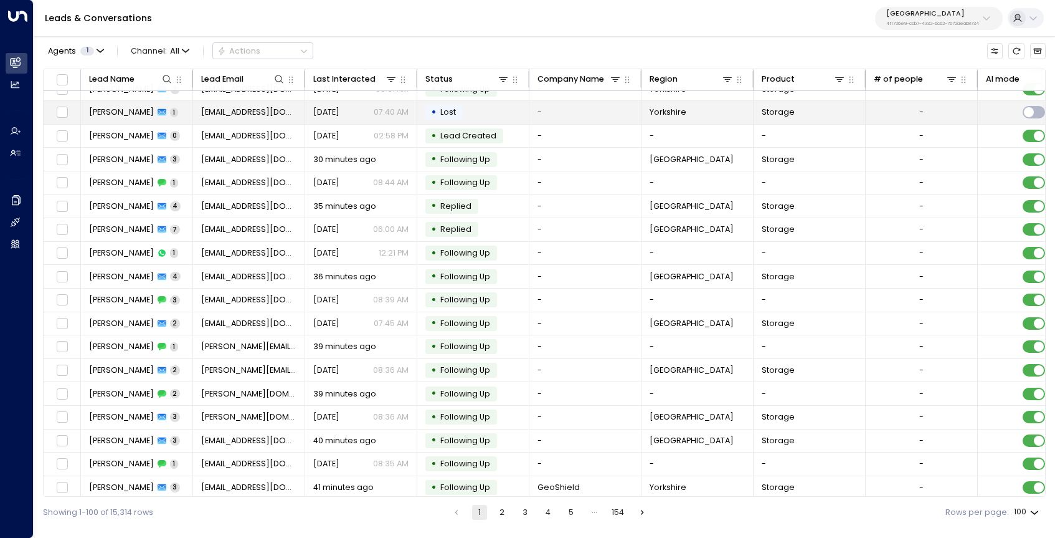
scroll to position [759, 0]
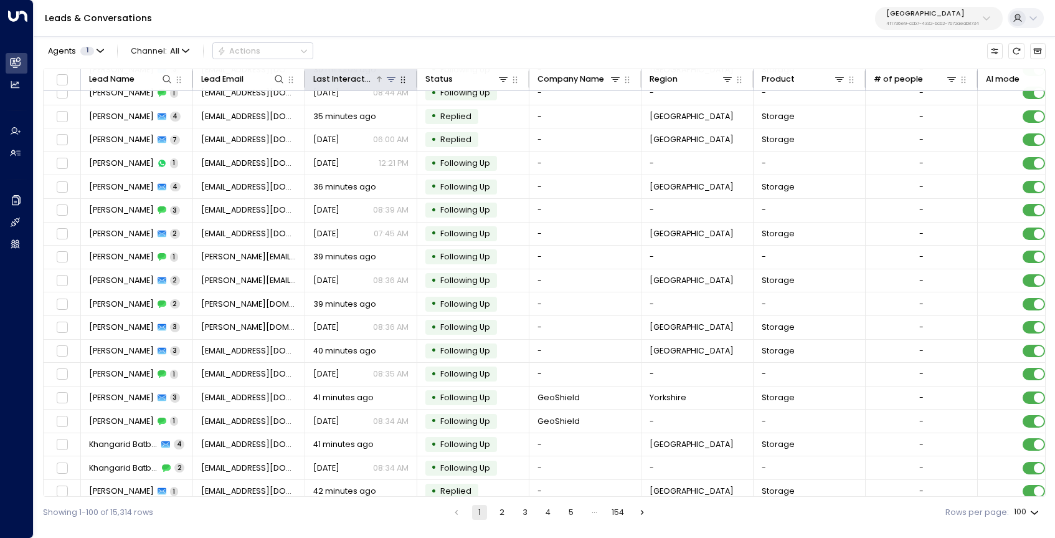
click at [394, 77] on icon at bounding box center [391, 79] width 9 height 4
click at [434, 131] on button "Select Date" at bounding box center [391, 124] width 154 height 17
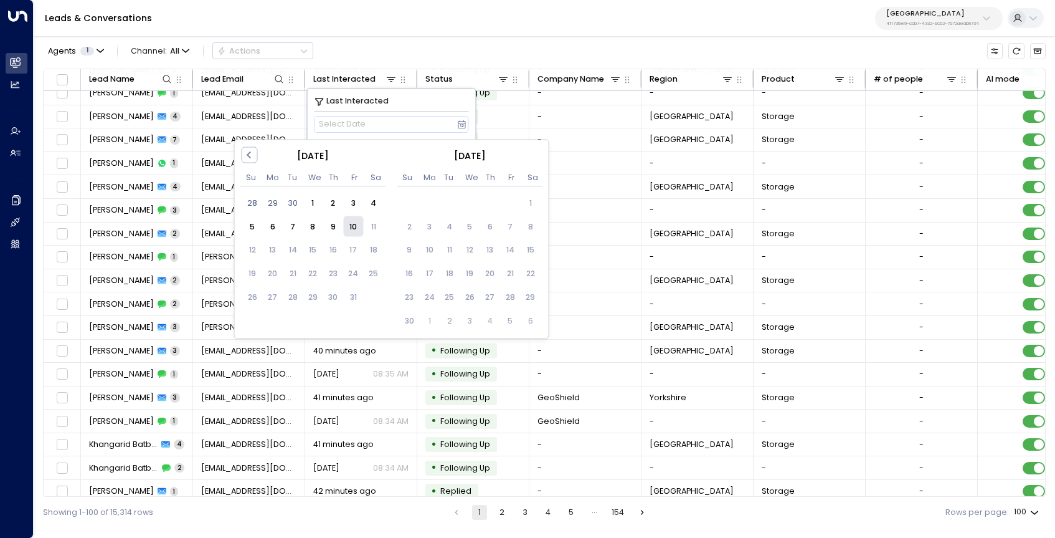
click at [355, 223] on div "10" at bounding box center [353, 226] width 20 height 20
click at [442, 102] on div "Last Interacted" at bounding box center [391, 101] width 154 height 12
click at [472, 103] on div "Last Interacted 10/10/2025 Previous Month October 2025 Su Mo Tu We Th Fr Sa 28 …" at bounding box center [392, 126] width 168 height 76
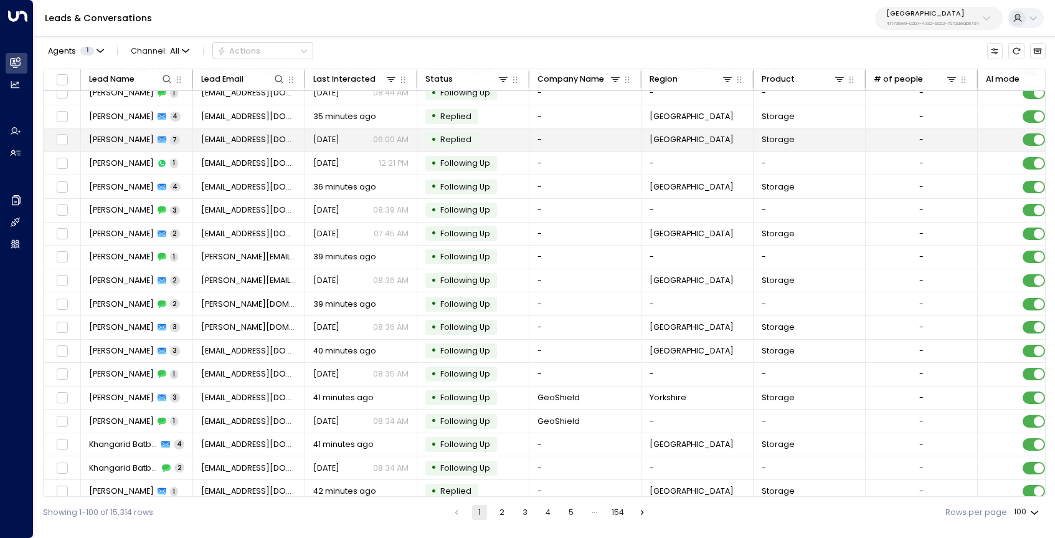
click at [555, 148] on td "-" at bounding box center [585, 139] width 112 height 23
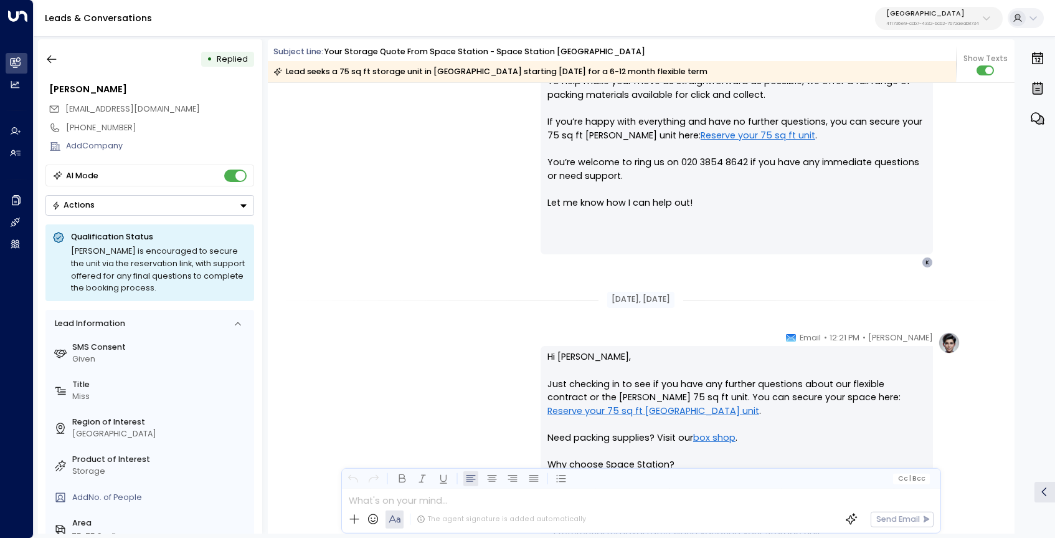
scroll to position [1013, 0]
